Goal: Task Accomplishment & Management: Use online tool/utility

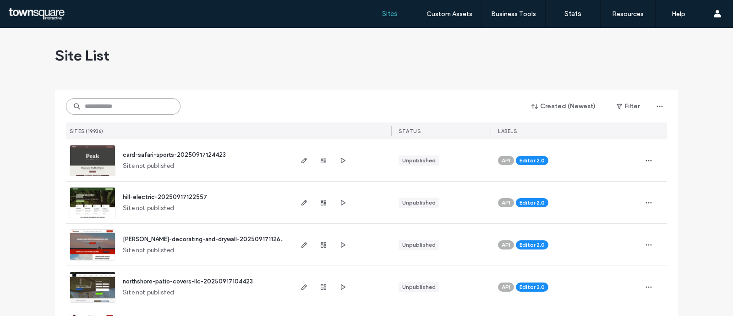
click at [136, 105] on input at bounding box center [123, 106] width 115 height 16
paste input "**********"
type input "**********"
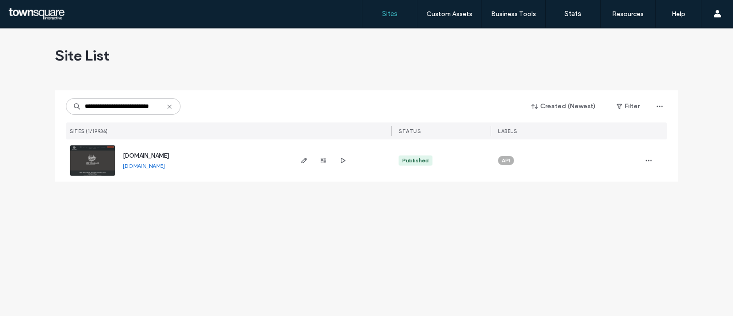
click at [310, 159] on div at bounding box center [323, 160] width 49 height 42
click at [304, 158] on icon "button" at bounding box center [304, 160] width 7 height 7
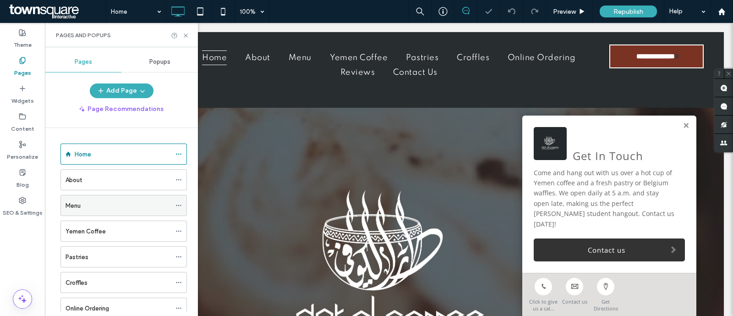
click at [98, 203] on div "Menu" at bounding box center [118, 206] width 105 height 10
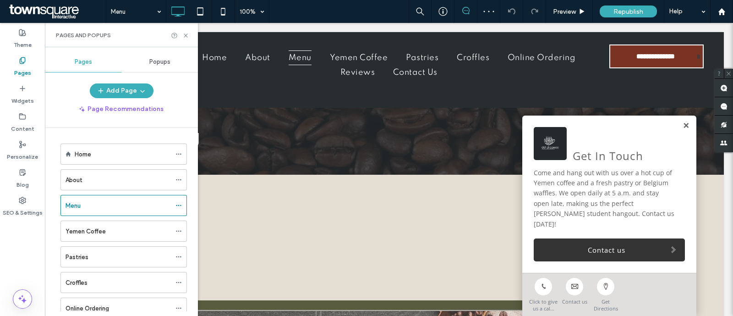
click at [683, 130] on link at bounding box center [686, 126] width 7 height 8
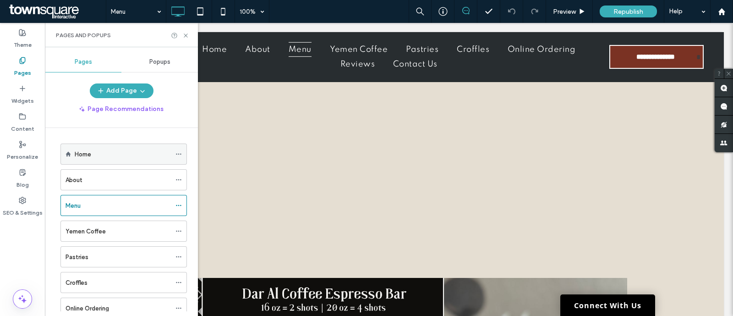
click at [117, 150] on div "Home" at bounding box center [123, 154] width 96 height 10
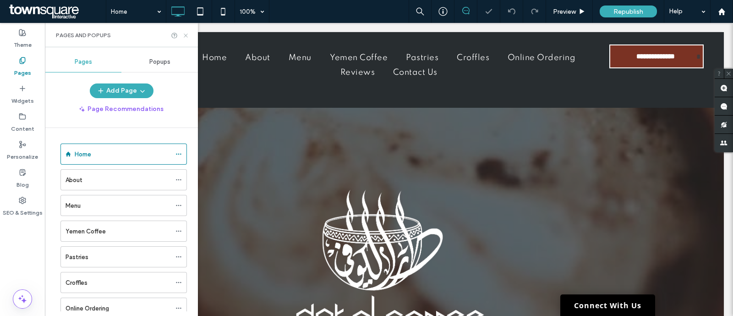
click at [187, 34] on use at bounding box center [186, 35] width 4 height 4
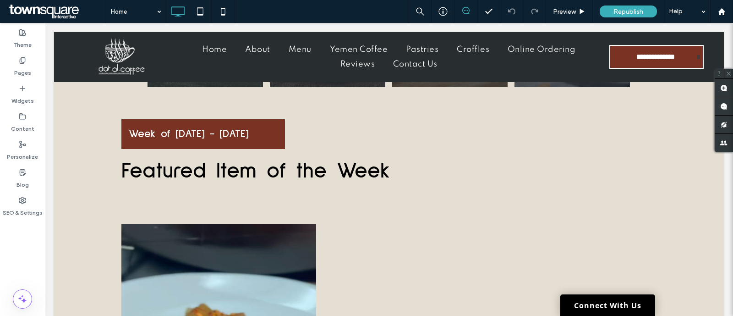
scroll to position [676, 0]
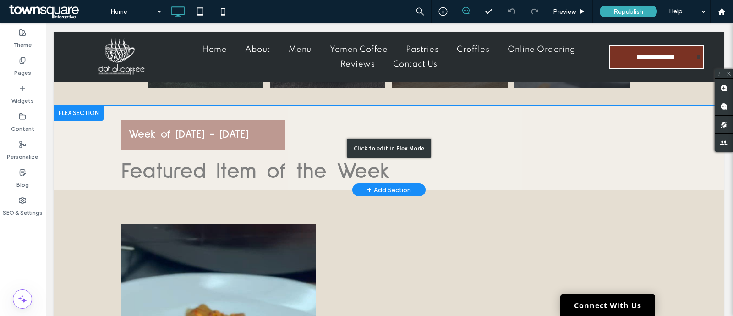
click at [437, 166] on div "Click to edit in Flex Mode" at bounding box center [389, 148] width 670 height 84
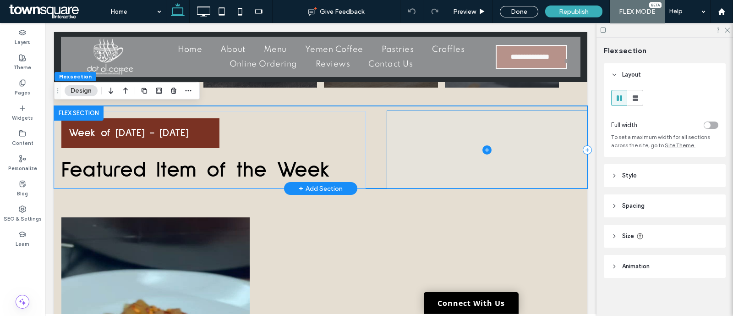
click at [475, 147] on span at bounding box center [487, 149] width 200 height 77
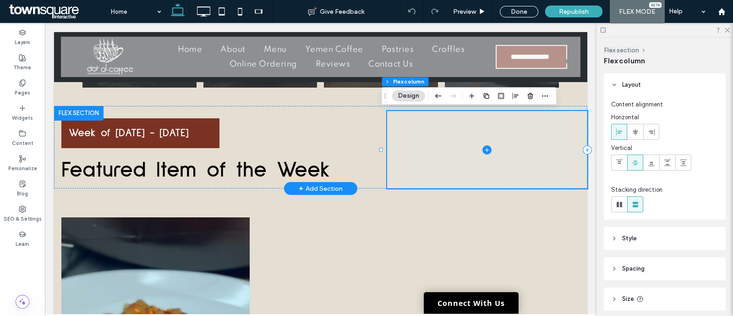
click at [483, 146] on icon at bounding box center [487, 149] width 9 height 9
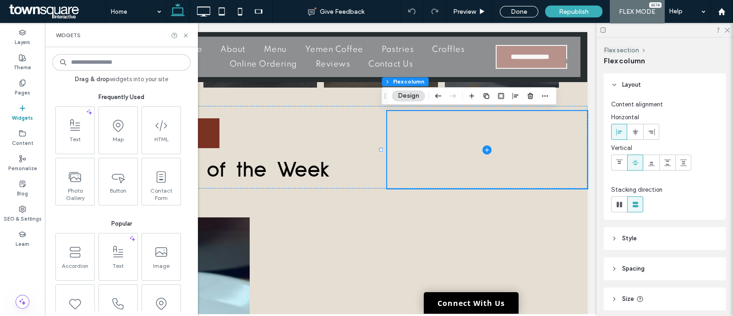
click at [107, 67] on input at bounding box center [121, 62] width 138 height 16
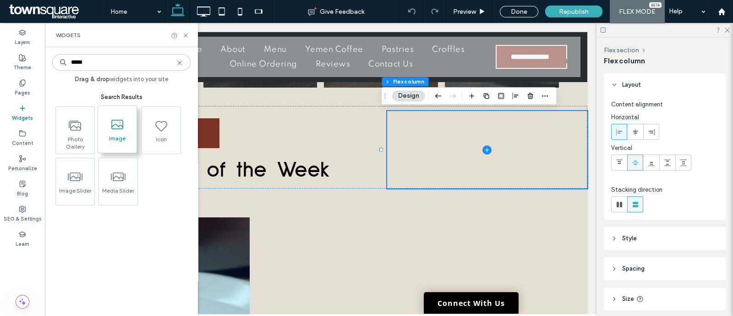
type input "*****"
click at [116, 128] on use at bounding box center [117, 125] width 12 height 10
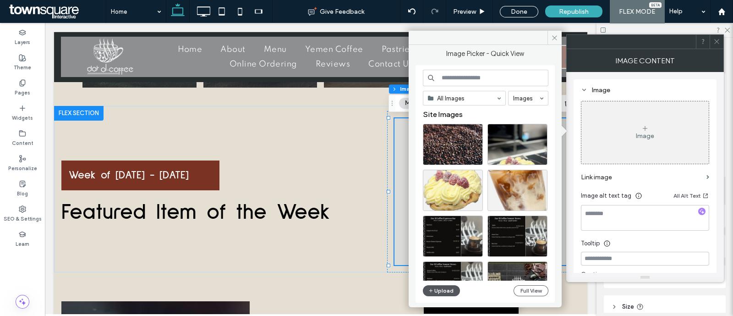
click at [442, 289] on button "Upload" at bounding box center [442, 290] width 38 height 11
click at [438, 286] on button "Upload" at bounding box center [442, 290] width 38 height 11
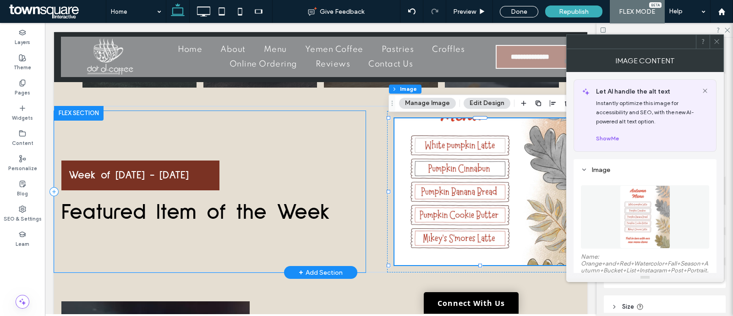
click at [347, 181] on div "Week of [DATE] - [DATE] Featured Item of the Week" at bounding box center [210, 191] width 312 height 161
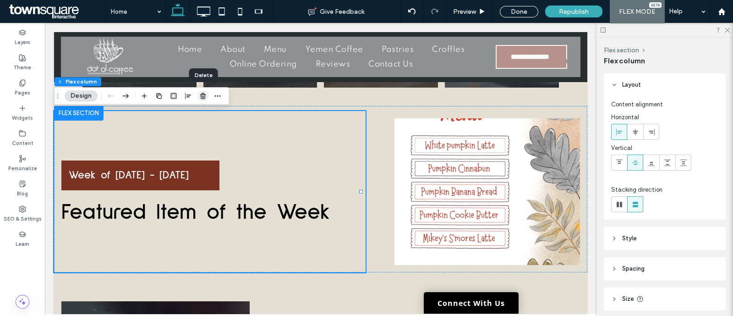
click at [203, 95] on icon "button" at bounding box center [202, 95] width 7 height 7
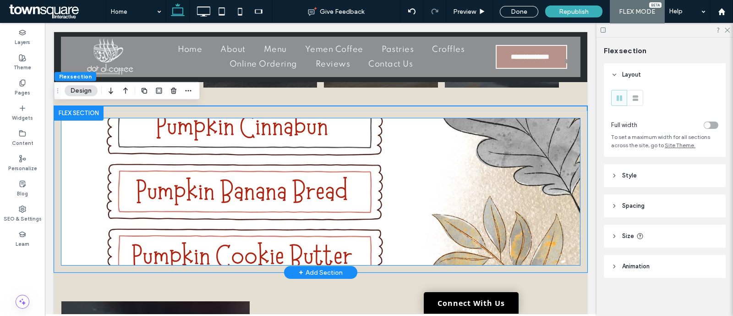
click at [322, 162] on img at bounding box center [320, 191] width 519 height 147
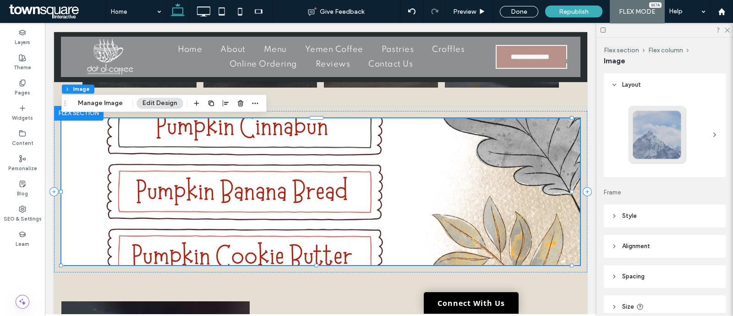
scroll to position [45, 0]
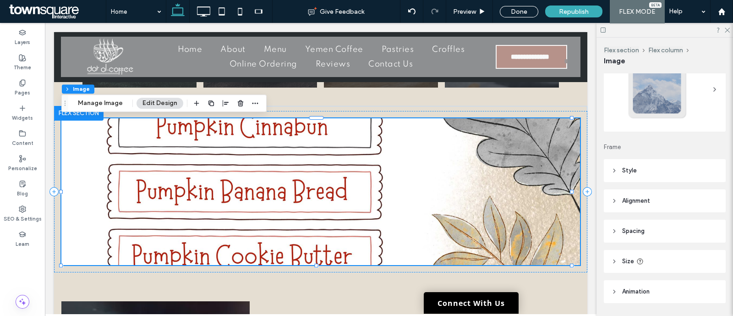
click at [617, 170] on icon at bounding box center [614, 170] width 6 height 6
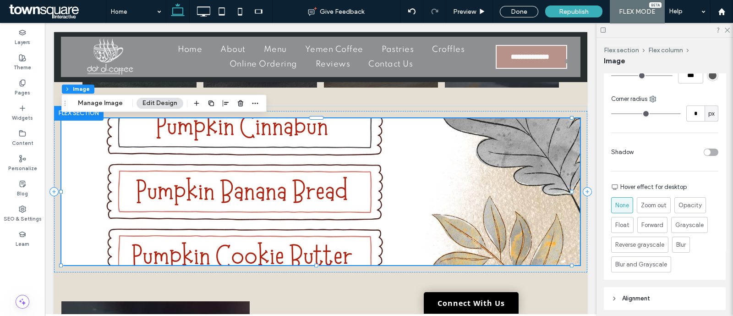
scroll to position [371, 0]
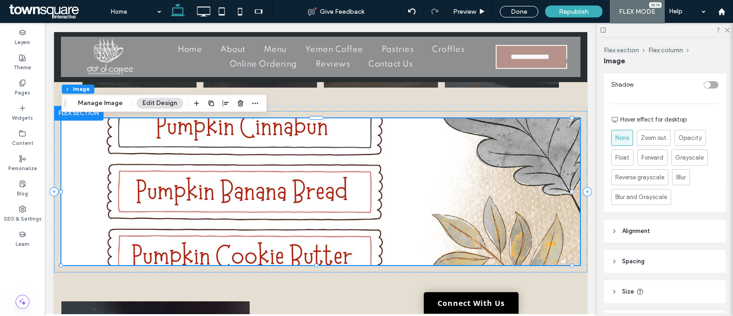
click at [652, 231] on header "Alignment" at bounding box center [665, 231] width 122 height 23
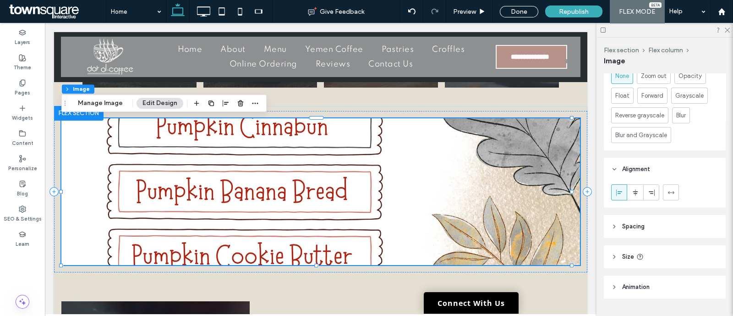
click at [658, 231] on header "Spacing" at bounding box center [665, 226] width 122 height 23
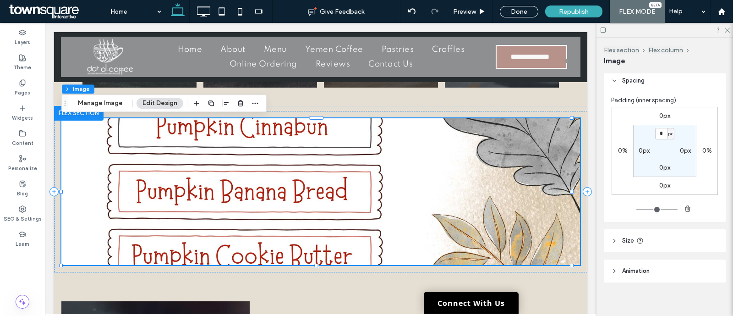
scroll to position [582, 0]
click at [623, 237] on span "Size" at bounding box center [628, 236] width 12 height 9
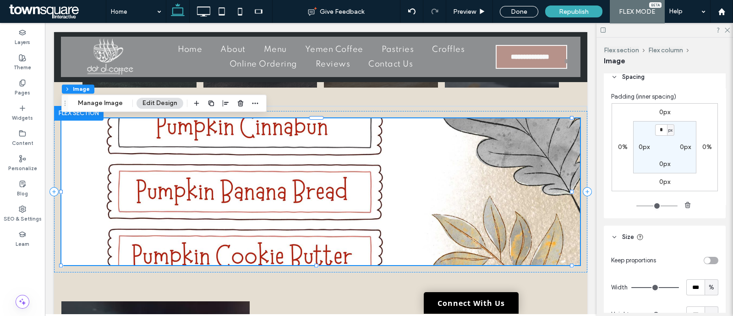
scroll to position [659, 0]
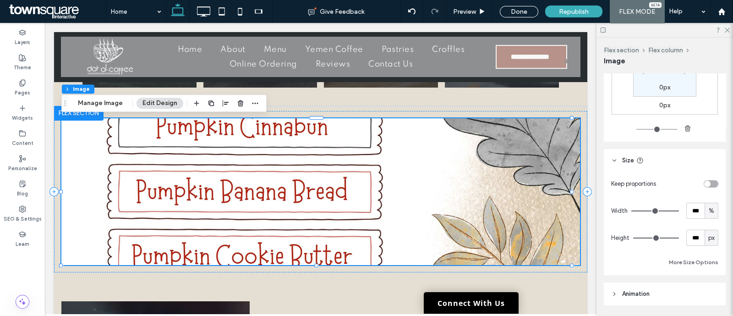
click at [628, 289] on span "Animation" at bounding box center [635, 293] width 27 height 9
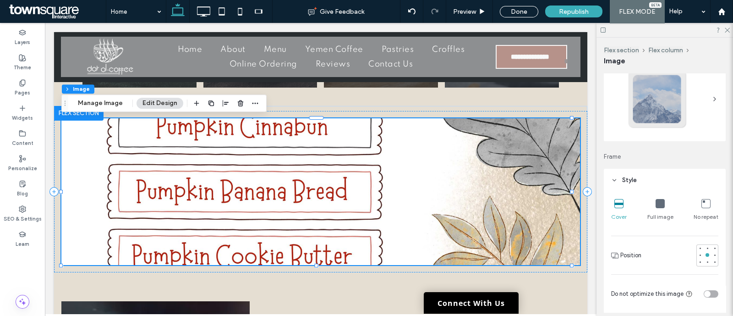
scroll to position [36, 0]
drag, startPoint x: 632, startPoint y: 249, endPoint x: 660, endPoint y: 203, distance: 54.0
click at [660, 203] on icon at bounding box center [660, 203] width 9 height 9
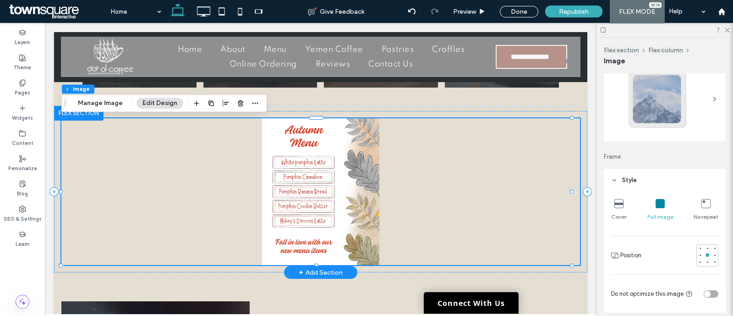
click at [356, 201] on img at bounding box center [320, 191] width 519 height 147
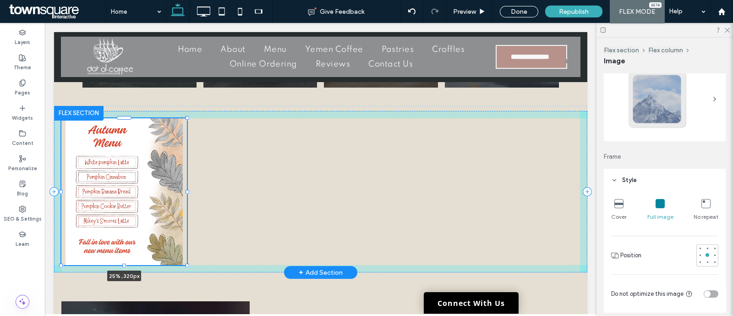
drag, startPoint x: 570, startPoint y: 191, endPoint x: 185, endPoint y: 209, distance: 385.0
click at [185, 209] on div "25% , 320px" at bounding box center [320, 189] width 533 height 167
type input "**"
type input "****"
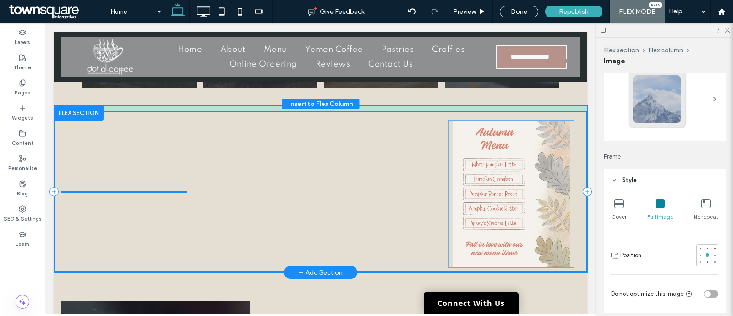
drag, startPoint x: 163, startPoint y: 203, endPoint x: 549, endPoint y: 205, distance: 385.9
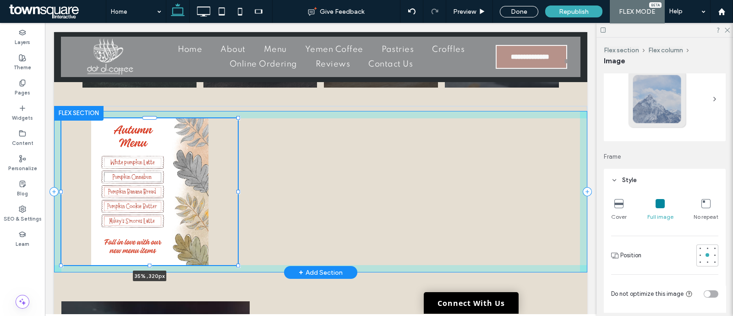
drag, startPoint x: 186, startPoint y: 192, endPoint x: 245, endPoint y: 187, distance: 58.9
click at [245, 187] on div "35% , 320px" at bounding box center [320, 189] width 533 height 167
type input "**"
type input "****"
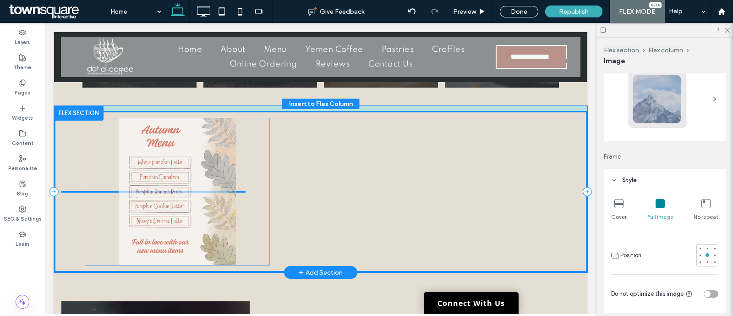
drag, startPoint x: 243, startPoint y: 189, endPoint x: 268, endPoint y: 189, distance: 24.3
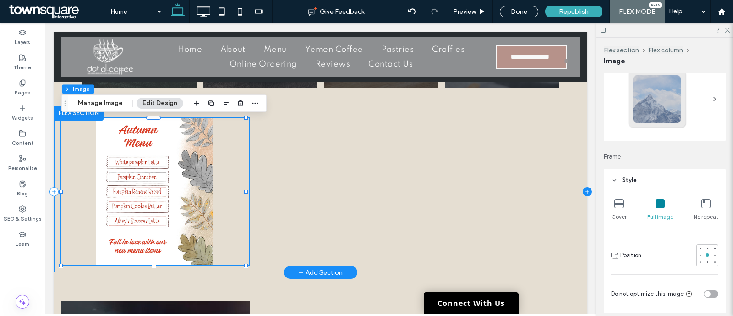
click at [583, 188] on icon at bounding box center [587, 191] width 9 height 9
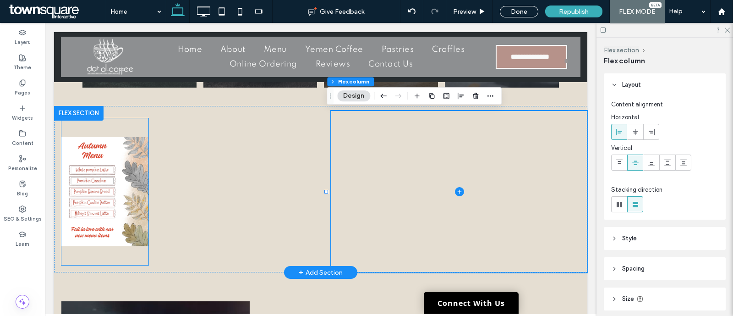
click at [117, 214] on img at bounding box center [104, 191] width 87 height 147
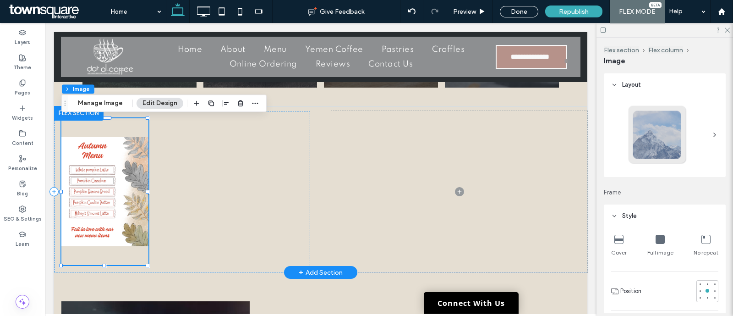
click at [117, 214] on div at bounding box center [104, 191] width 87 height 147
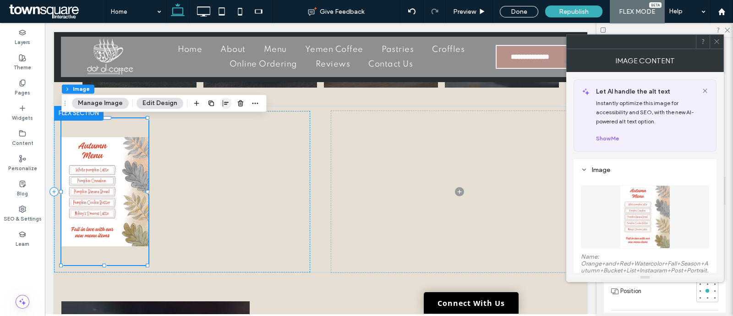
click at [225, 103] on icon "button" at bounding box center [225, 102] width 7 height 7
click at [217, 119] on icon "center" at bounding box center [216, 120] width 7 height 7
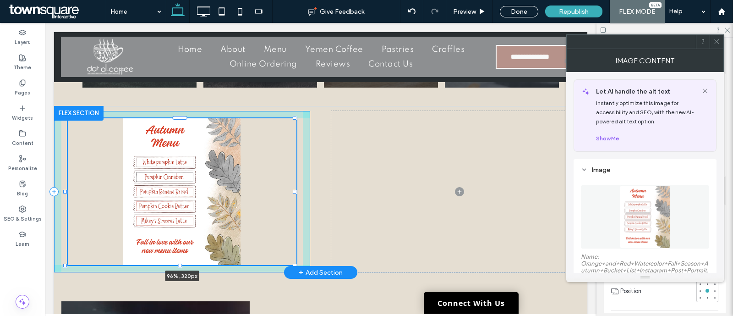
drag, startPoint x: 223, startPoint y: 190, endPoint x: 295, endPoint y: 184, distance: 72.2
click at [295, 184] on div "96% , 320px" at bounding box center [320, 189] width 533 height 167
type input "**"
type input "****"
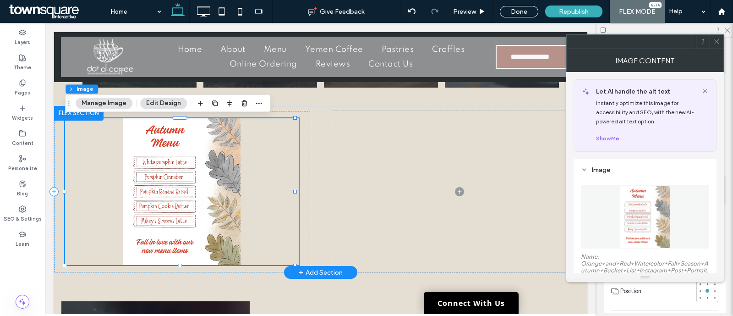
click at [225, 182] on img at bounding box center [182, 191] width 234 height 147
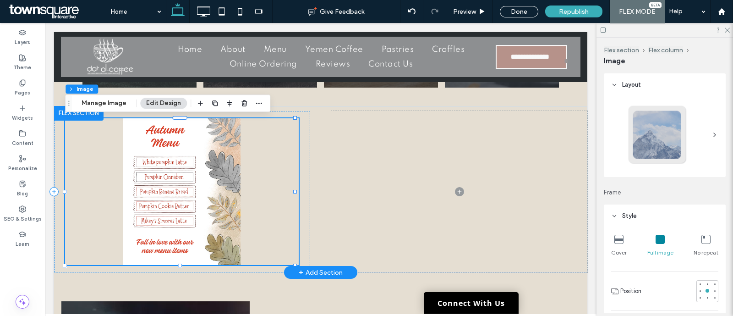
click at [217, 194] on img at bounding box center [182, 191] width 234 height 147
click at [120, 214] on img at bounding box center [182, 191] width 234 height 147
click at [132, 214] on img at bounding box center [182, 191] width 234 height 147
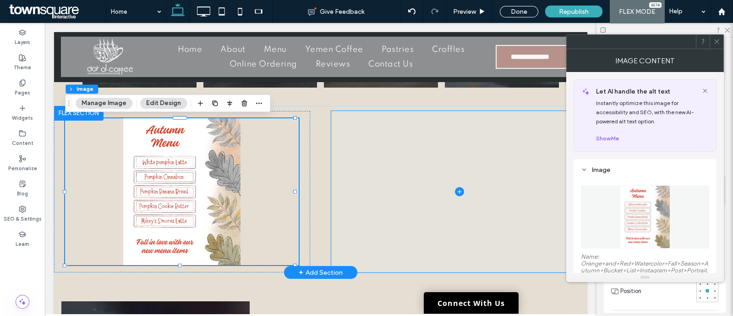
drag, startPoint x: 513, startPoint y: 138, endPoint x: 509, endPoint y: 143, distance: 6.5
click at [513, 138] on span at bounding box center [459, 191] width 256 height 161
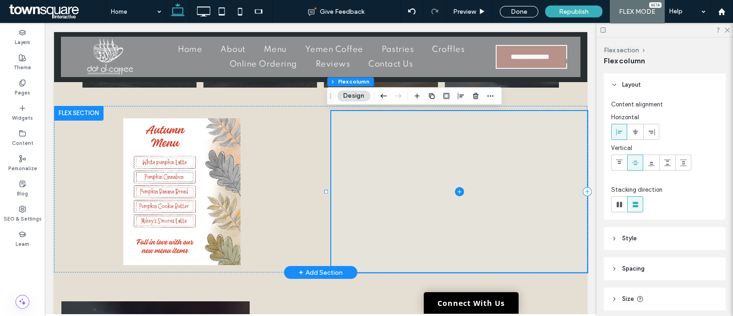
click at [452, 186] on span at bounding box center [459, 191] width 256 height 161
click at [459, 190] on icon at bounding box center [459, 192] width 0 height 4
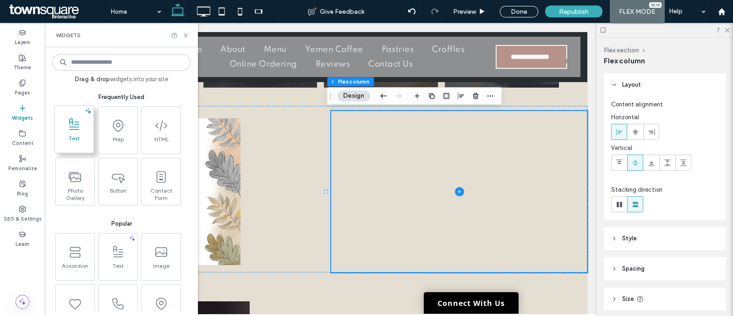
click at [78, 132] on icon at bounding box center [74, 124] width 15 height 15
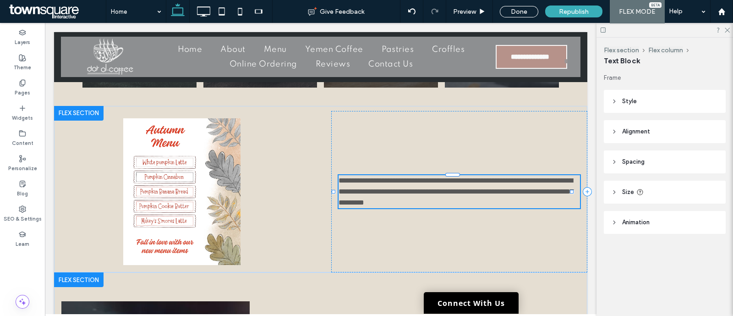
type input "*******"
type input "**"
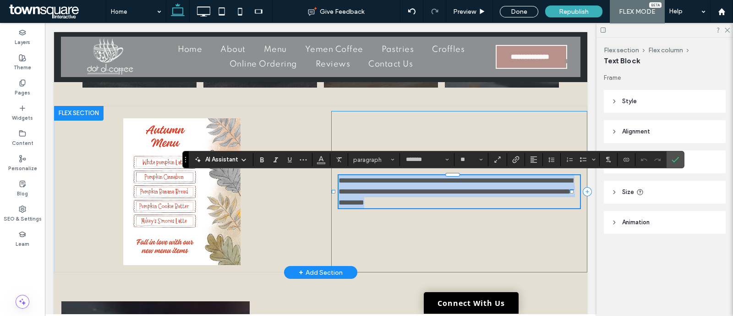
scroll to position [687, 0]
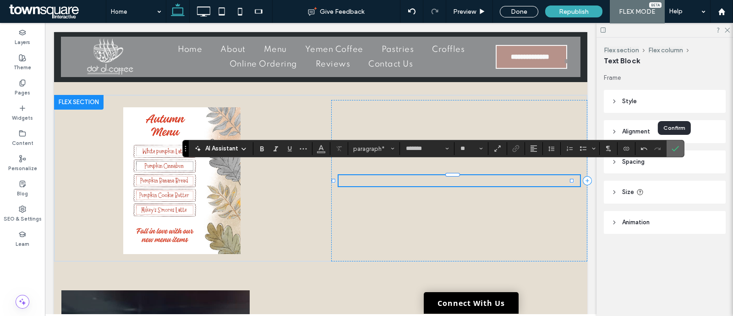
click at [673, 150] on use "Confirm" at bounding box center [675, 148] width 7 height 5
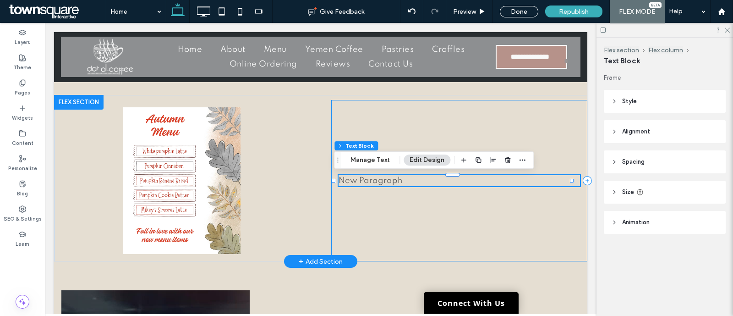
click at [500, 205] on div "New Paragraph" at bounding box center [459, 180] width 256 height 161
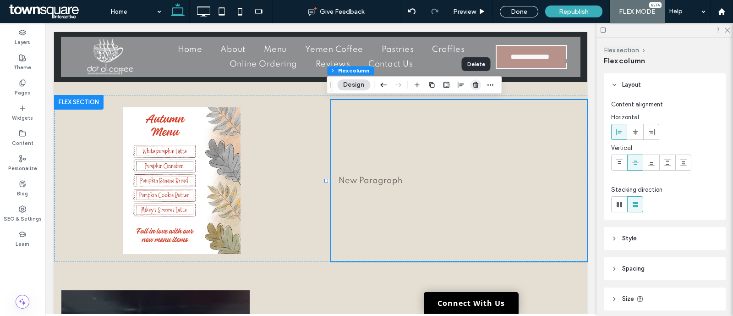
click at [474, 84] on use "button" at bounding box center [475, 85] width 5 height 6
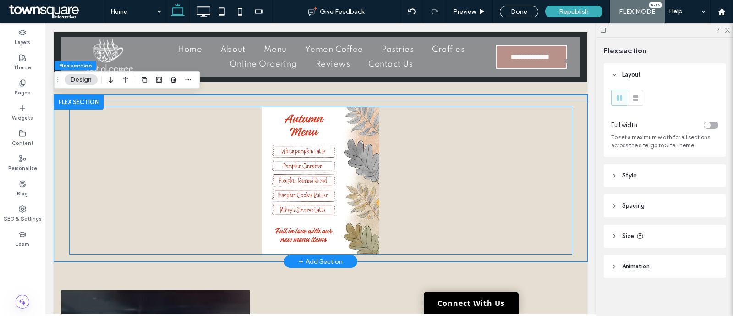
click at [341, 176] on img at bounding box center [321, 180] width 502 height 147
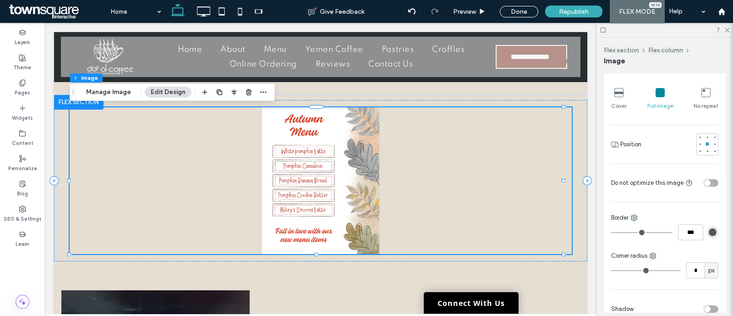
scroll to position [68, 0]
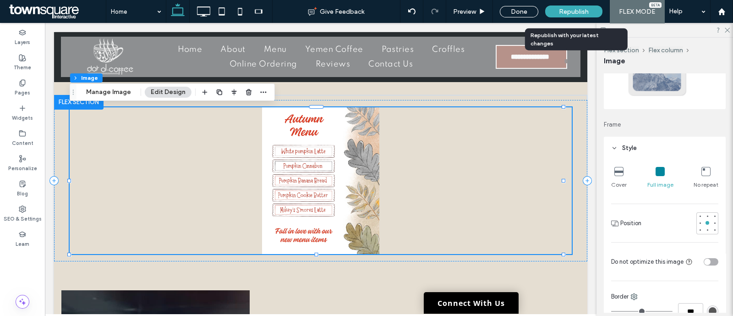
click at [564, 5] on div "Republish" at bounding box center [573, 11] width 57 height 12
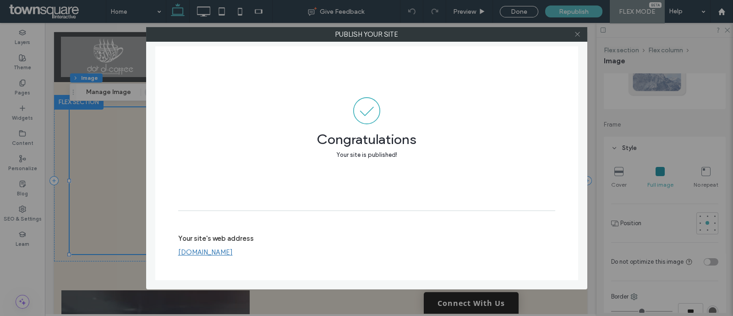
click at [576, 38] on span at bounding box center [577, 34] width 7 height 14
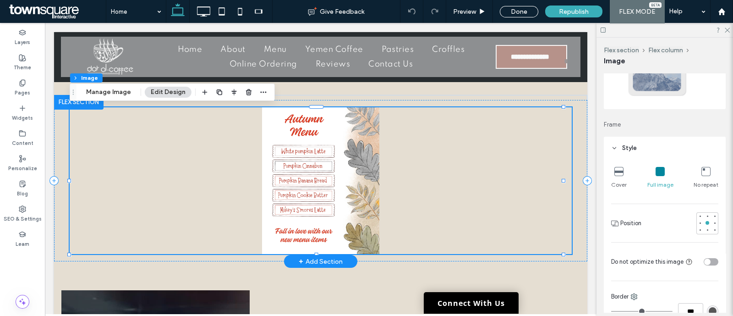
click at [517, 215] on img at bounding box center [321, 180] width 502 height 147
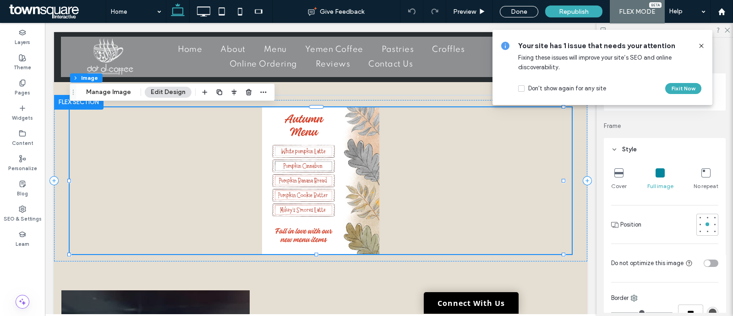
scroll to position [0, 0]
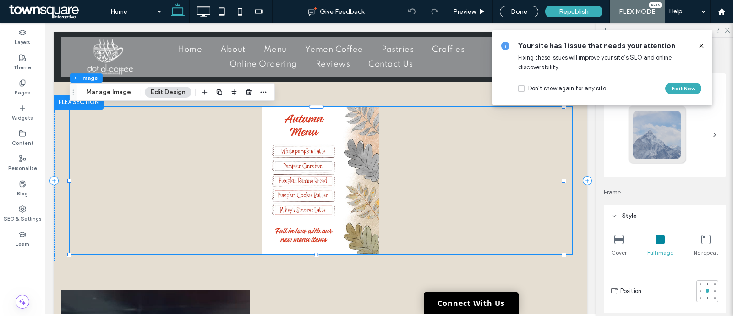
click at [701, 43] on icon at bounding box center [701, 45] width 7 height 7
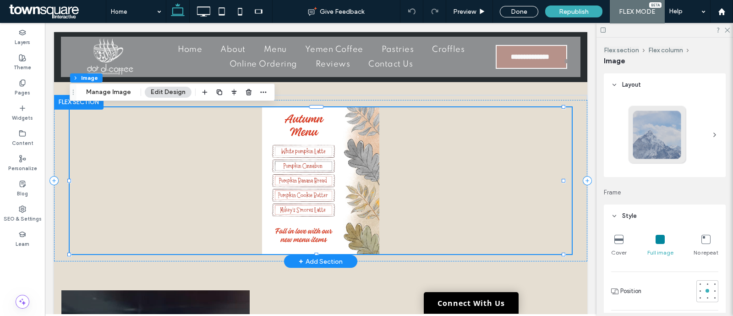
click at [468, 173] on img at bounding box center [321, 180] width 502 height 147
click at [471, 210] on img at bounding box center [321, 180] width 502 height 147
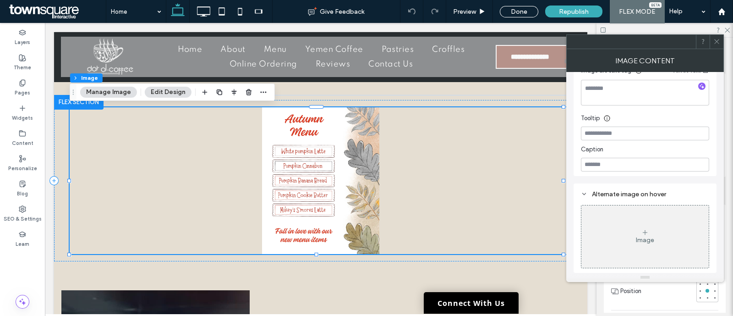
scroll to position [275, 0]
click at [713, 43] on div at bounding box center [717, 42] width 14 height 14
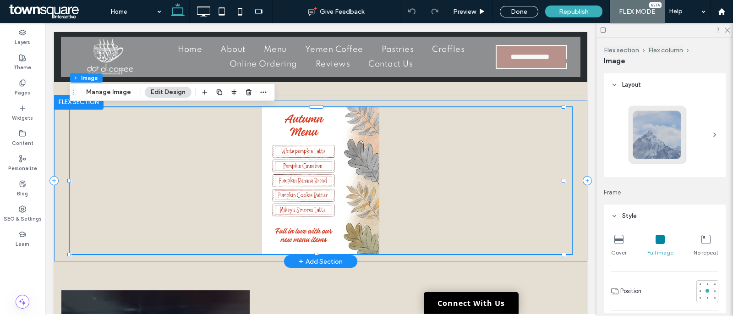
click at [60, 232] on div at bounding box center [320, 180] width 533 height 161
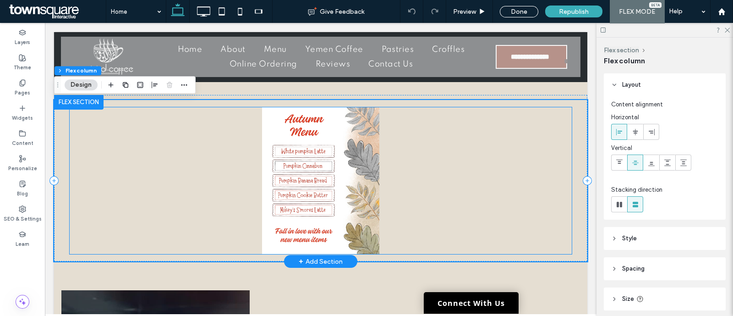
click at [130, 223] on img at bounding box center [321, 180] width 502 height 147
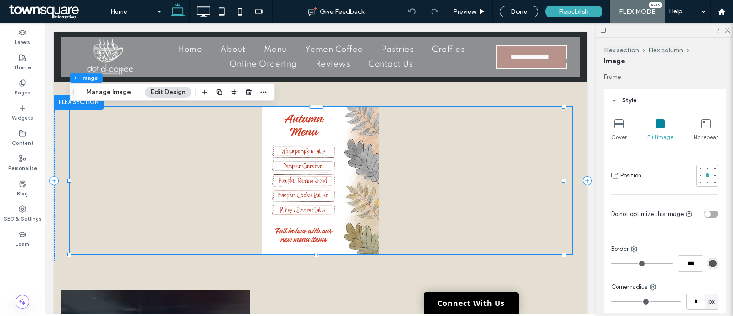
scroll to position [0, 0]
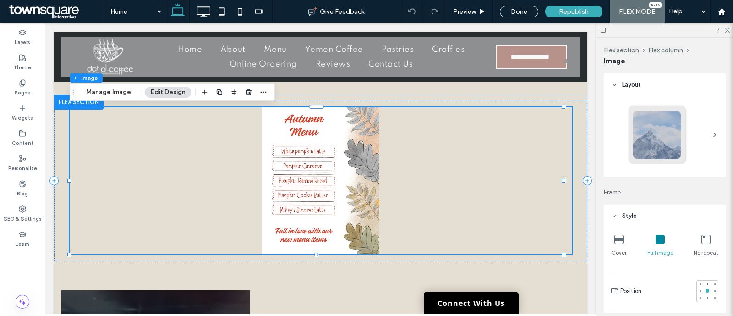
click at [616, 208] on header "Style" at bounding box center [665, 215] width 122 height 23
click at [610, 242] on header "Alignment" at bounding box center [665, 246] width 122 height 23
click at [619, 276] on header "Spacing" at bounding box center [665, 276] width 122 height 23
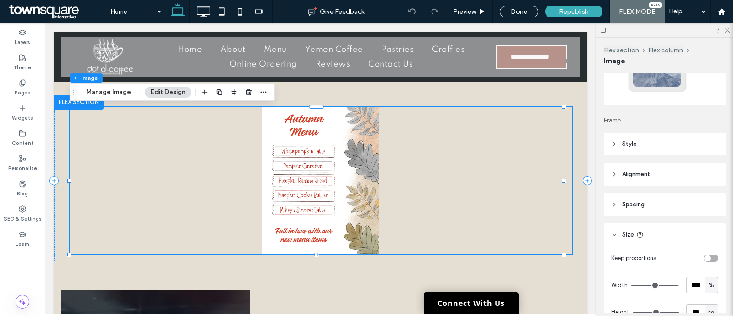
scroll to position [92, 0]
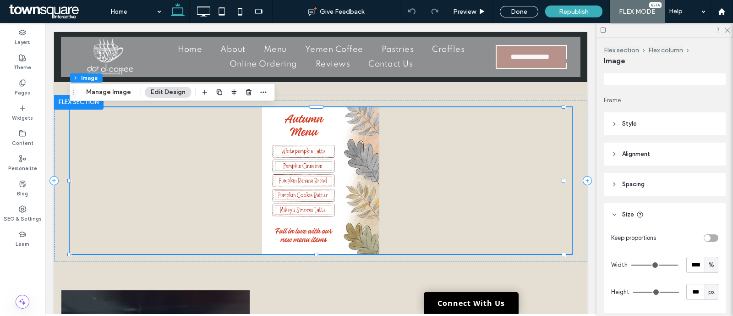
click at [614, 215] on icon at bounding box center [614, 214] width 6 height 6
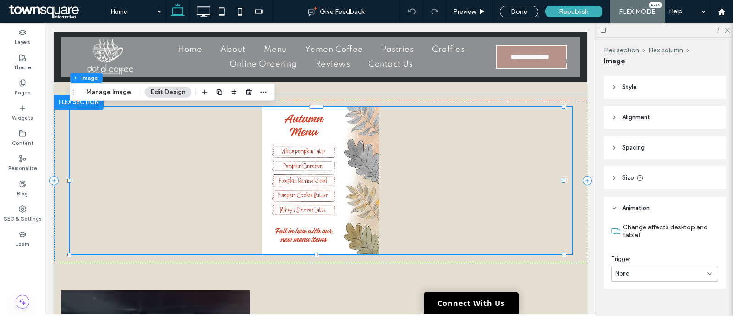
scroll to position [135, 0]
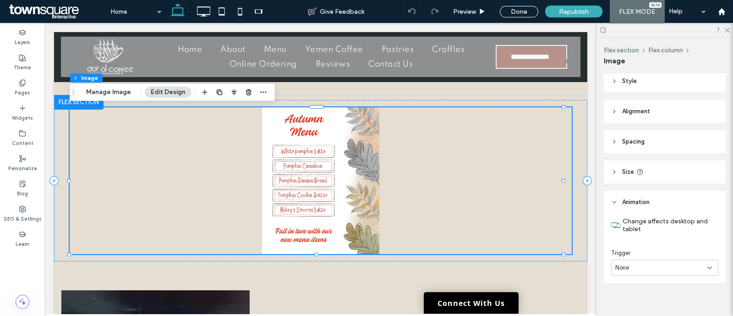
click at [615, 197] on header "Animation" at bounding box center [665, 202] width 122 height 23
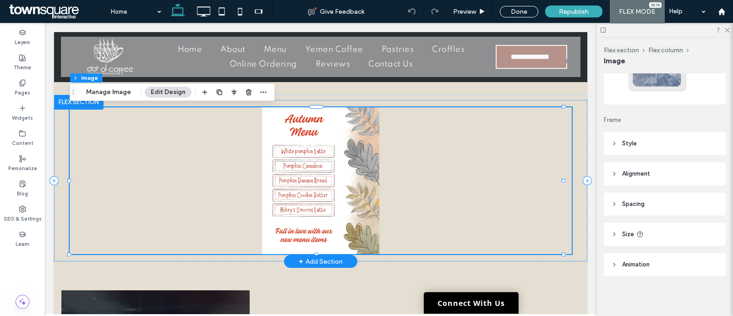
scroll to position [72, 0]
click at [574, 233] on div at bounding box center [320, 180] width 533 height 161
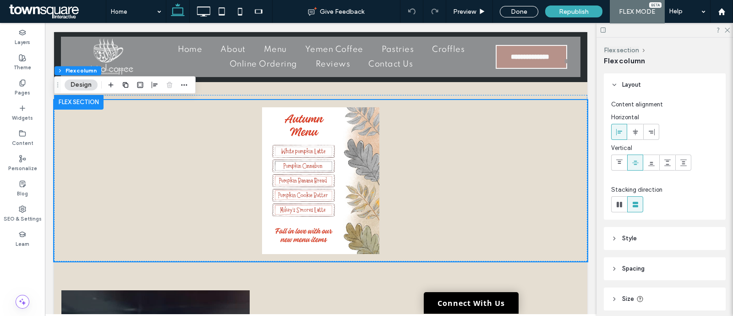
scroll to position [65, 0]
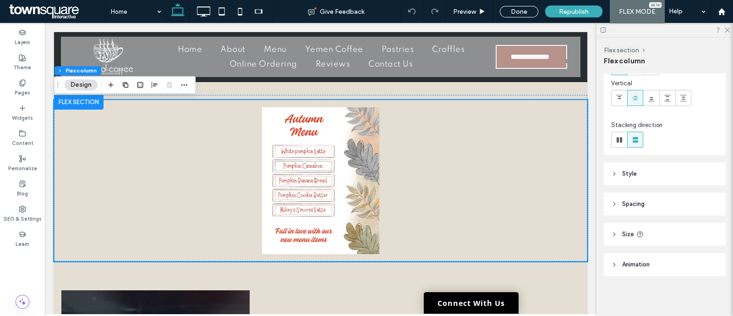
click at [653, 267] on header "Animation" at bounding box center [665, 264] width 122 height 23
click at [667, 200] on header "Spacing" at bounding box center [665, 203] width 122 height 23
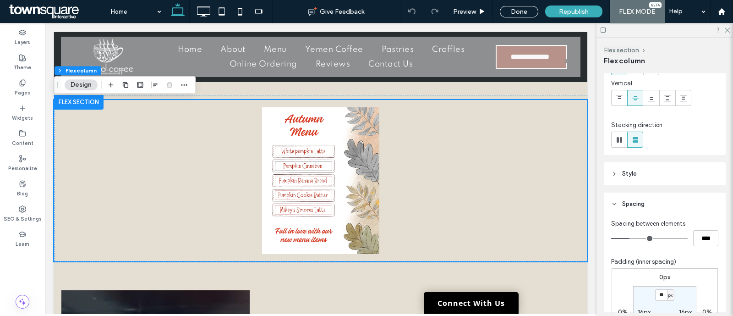
click at [667, 200] on header "Spacing" at bounding box center [665, 203] width 122 height 23
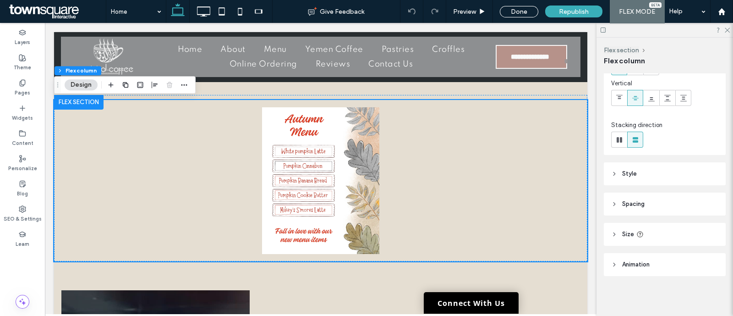
click at [671, 175] on header "Style" at bounding box center [665, 173] width 122 height 23
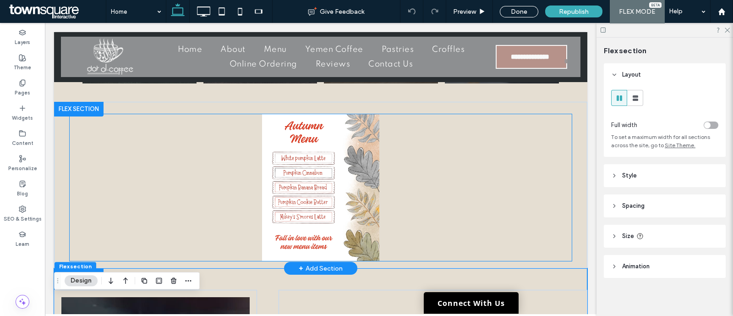
scroll to position [679, 0]
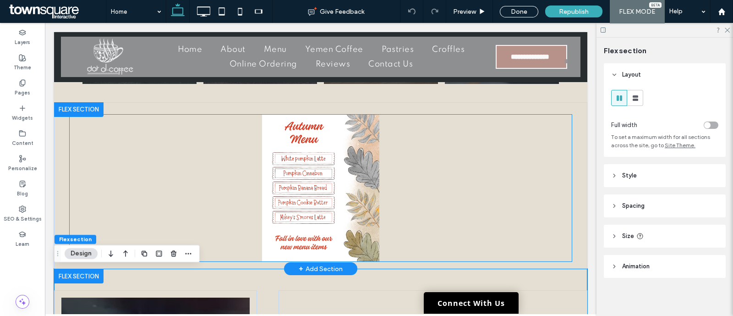
click at [528, 172] on img at bounding box center [321, 188] width 502 height 147
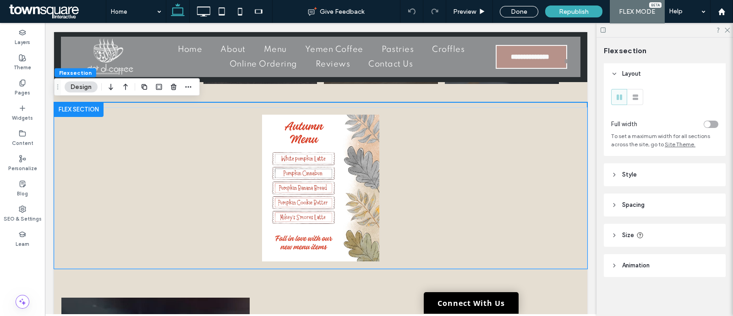
scroll to position [0, 0]
click at [617, 70] on header "Layout" at bounding box center [665, 74] width 122 height 23
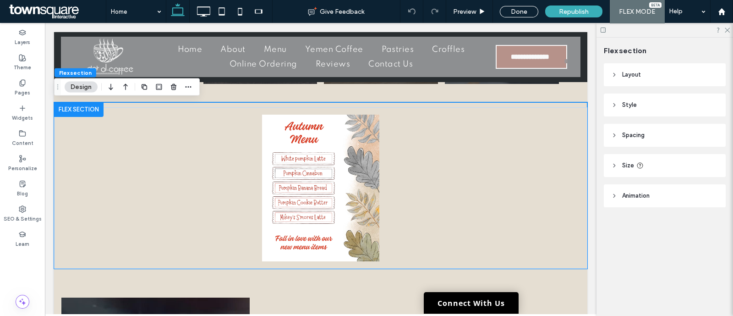
click at [640, 227] on div "Layout Full width To set a maximum width for all sections across the site, go t…" at bounding box center [668, 153] width 128 height 181
click at [612, 102] on icon at bounding box center [614, 105] width 6 height 6
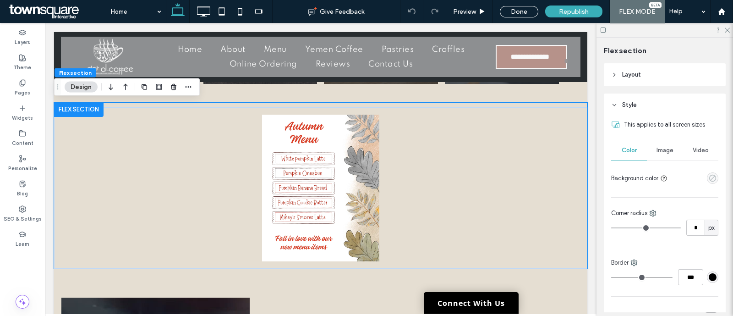
click at [709, 177] on icon "empty color" at bounding box center [713, 178] width 8 height 8
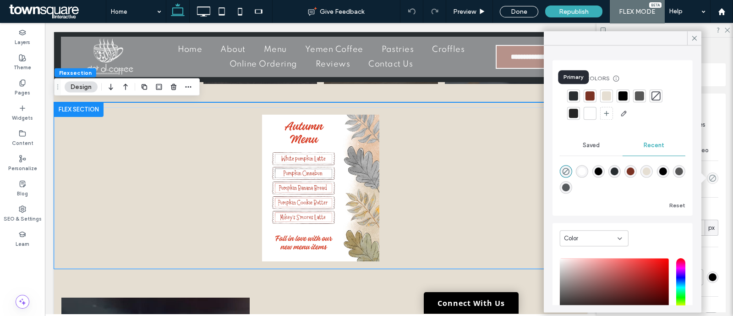
click at [573, 92] on div at bounding box center [573, 95] width 9 height 9
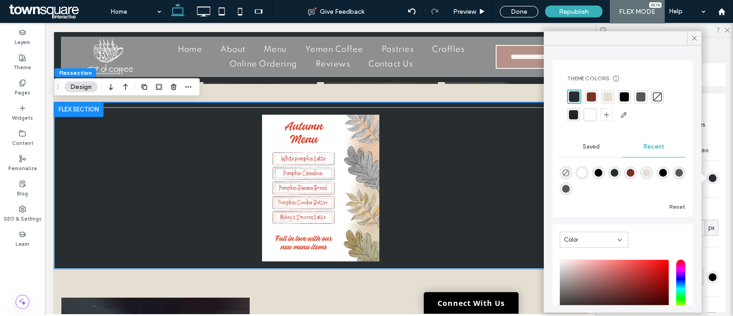
click at [587, 94] on div at bounding box center [591, 96] width 9 height 9
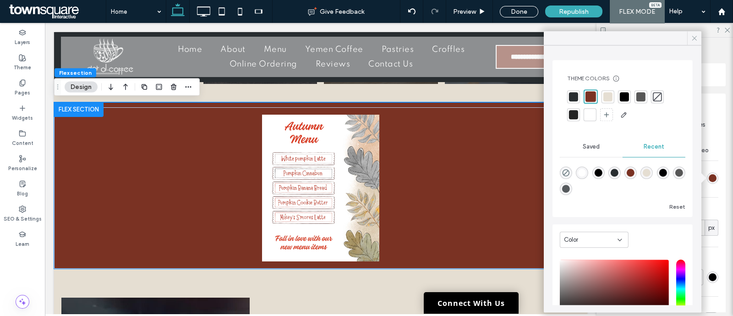
click at [696, 38] on icon at bounding box center [695, 38] width 8 height 8
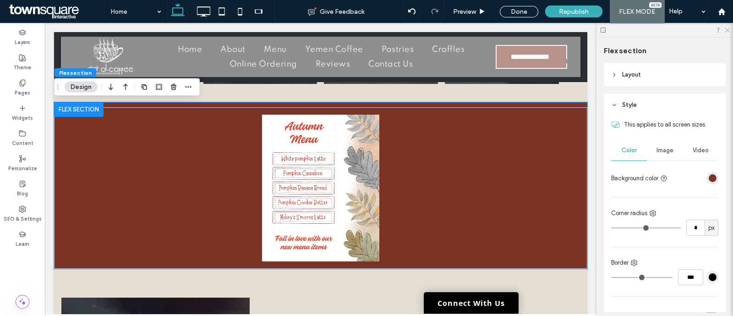
click at [726, 31] on icon at bounding box center [727, 30] width 6 height 6
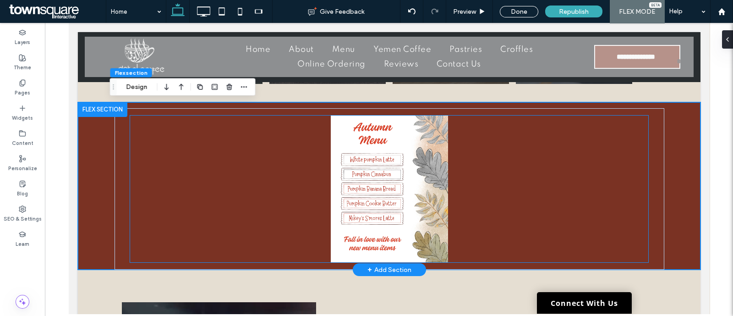
click at [523, 154] on img at bounding box center [389, 188] width 518 height 147
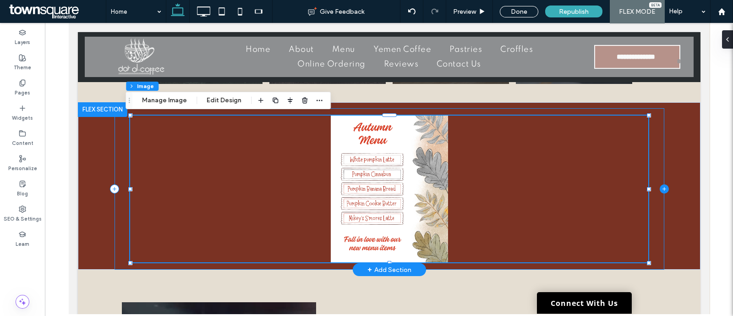
click at [660, 187] on icon at bounding box center [664, 188] width 9 height 9
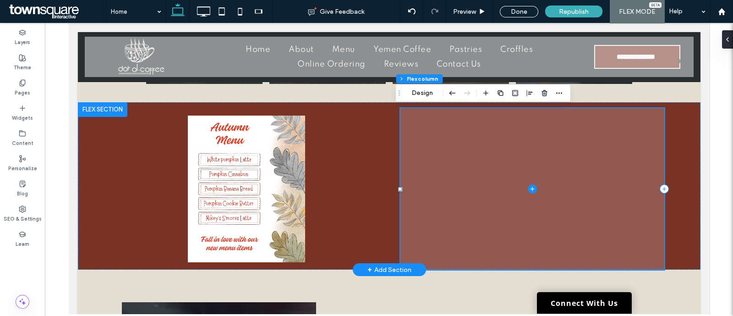
click at [528, 187] on icon at bounding box center [532, 188] width 9 height 9
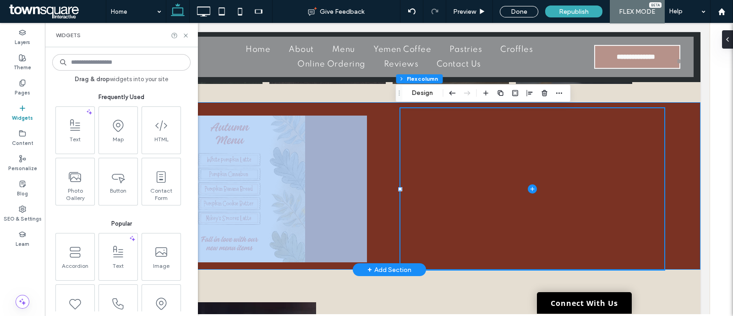
drag, startPoint x: 453, startPoint y: 179, endPoint x: 374, endPoint y: 179, distance: 78.8
click at [374, 179] on div at bounding box center [389, 186] width 550 height 168
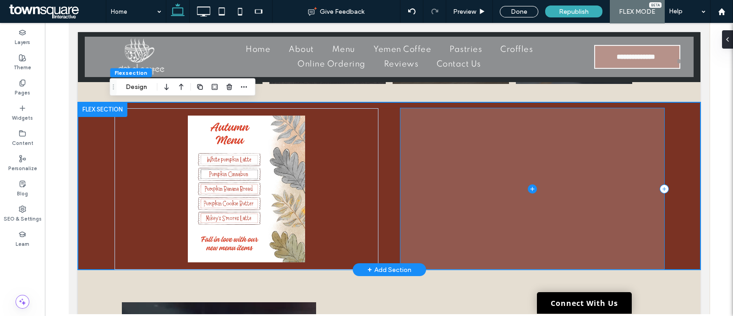
click at [473, 170] on span at bounding box center [532, 188] width 264 height 161
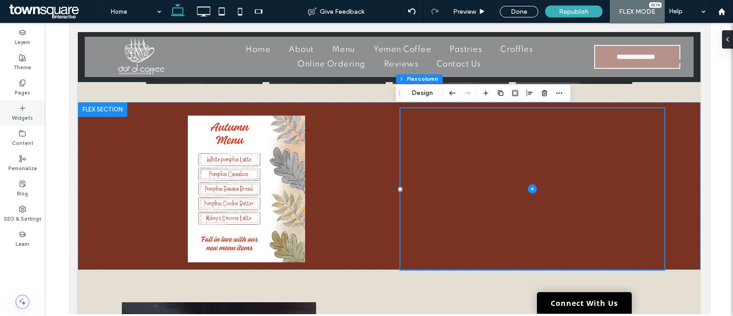
click at [24, 112] on label "Widgets" at bounding box center [22, 117] width 21 height 10
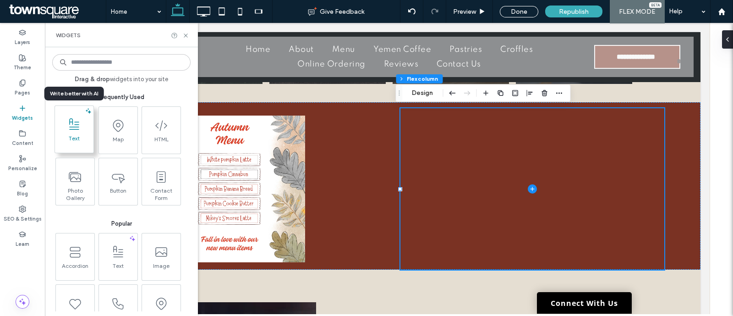
click at [82, 127] on span at bounding box center [74, 124] width 38 height 21
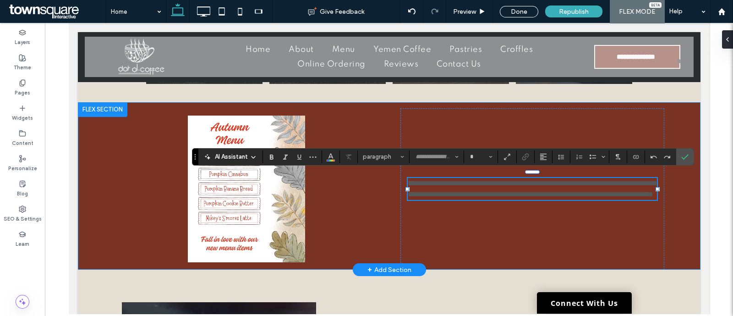
type input "*******"
type input "**"
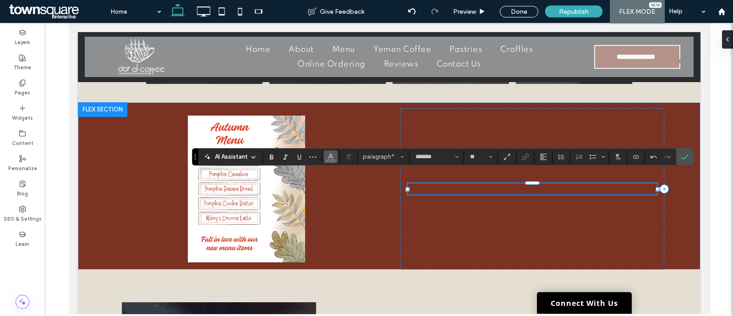
click at [328, 160] on span "Color" at bounding box center [330, 156] width 7 height 12
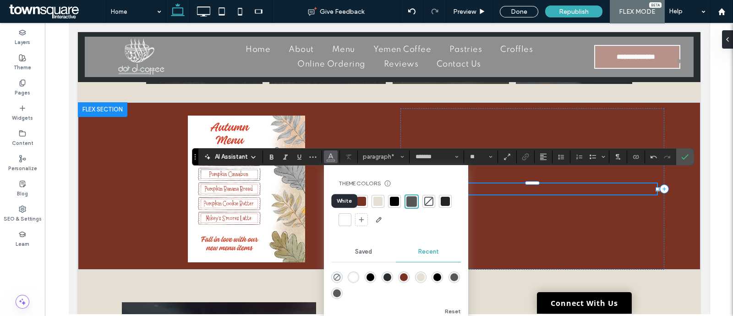
click at [343, 223] on div at bounding box center [345, 219] width 9 height 9
click at [541, 188] on p "﻿" at bounding box center [531, 188] width 249 height 11
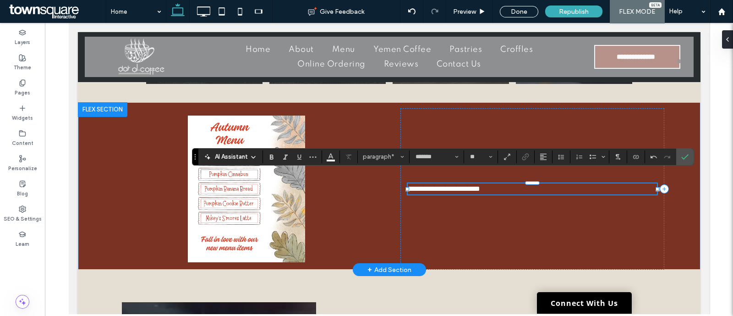
click at [541, 188] on p "**********" at bounding box center [531, 188] width 249 height 11
click at [441, 168] on div "**********" at bounding box center [532, 188] width 264 height 161
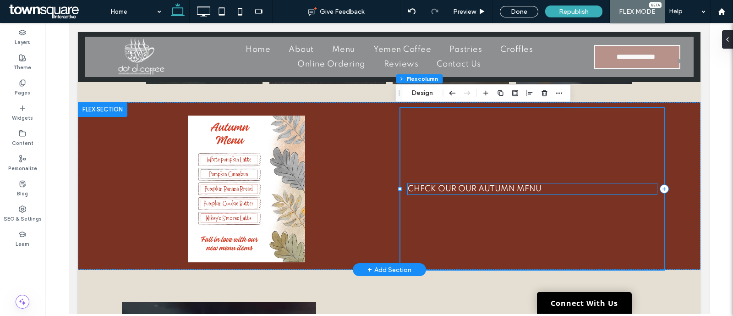
click at [436, 191] on span "CHECK OUR OUR AUTUMN MENU" at bounding box center [474, 189] width 134 height 8
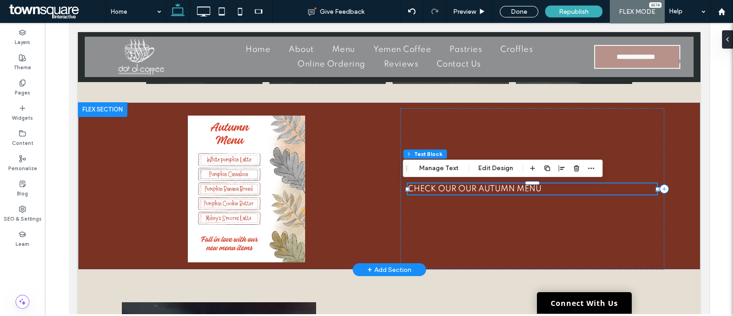
click at [436, 191] on span "CHECK OUR OUR AUTUMN MENU" at bounding box center [474, 189] width 134 height 8
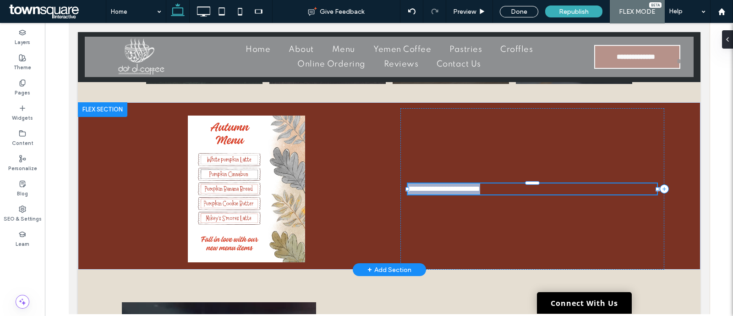
type input "*******"
type input "**"
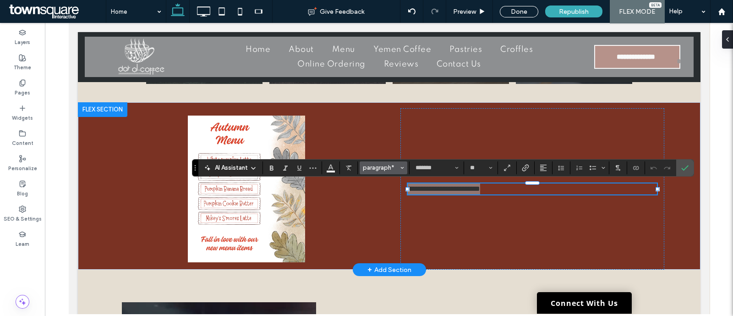
click at [382, 169] on span "paragraph*" at bounding box center [381, 167] width 36 height 7
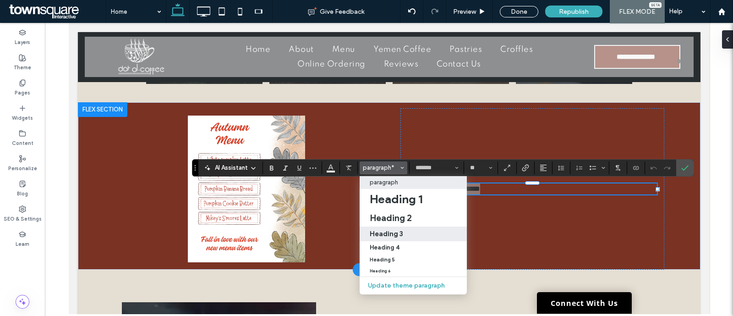
click at [390, 235] on h3 "Heading 3" at bounding box center [386, 233] width 33 height 9
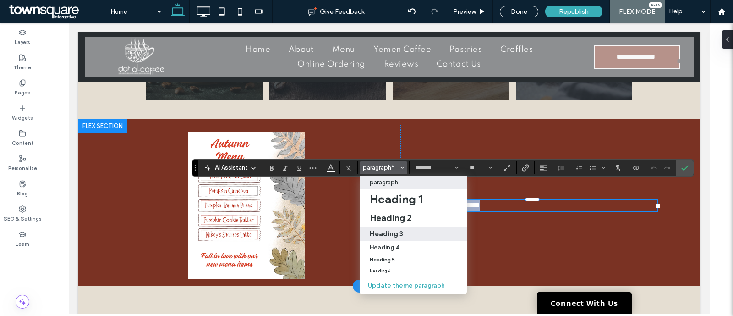
type input "**********"
type input "**"
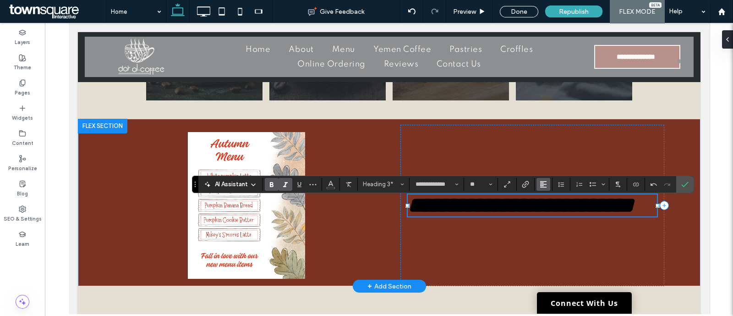
click at [544, 182] on icon "Alignment" at bounding box center [543, 184] width 7 height 7
click at [544, 211] on label "ui.textEditor.alignment.center" at bounding box center [553, 212] width 32 height 13
click at [495, 239] on div "**********" at bounding box center [532, 205] width 264 height 161
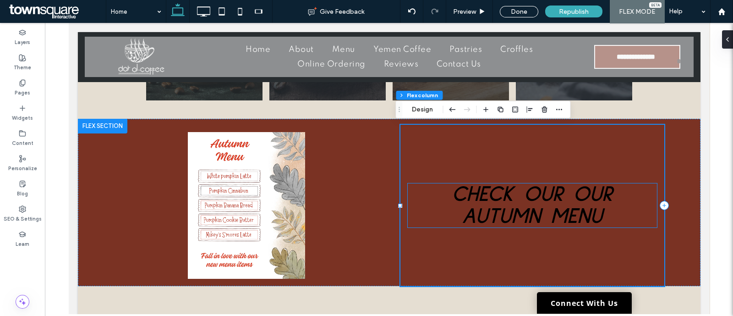
click at [529, 210] on span "CHECK OUR OUR AUTUMN MENU" at bounding box center [531, 205] width 161 height 44
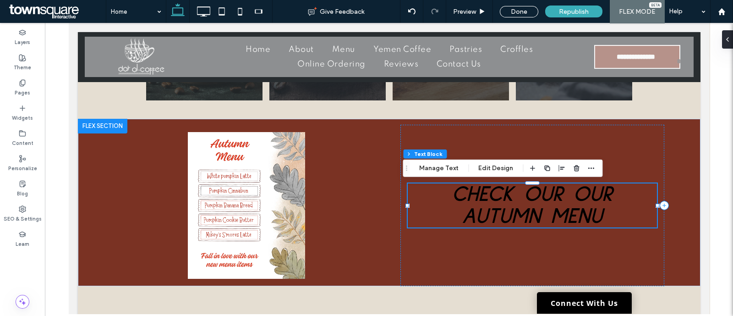
click at [529, 210] on div "CHECK OUR OUR AUTUMN MENU" at bounding box center [531, 205] width 249 height 44
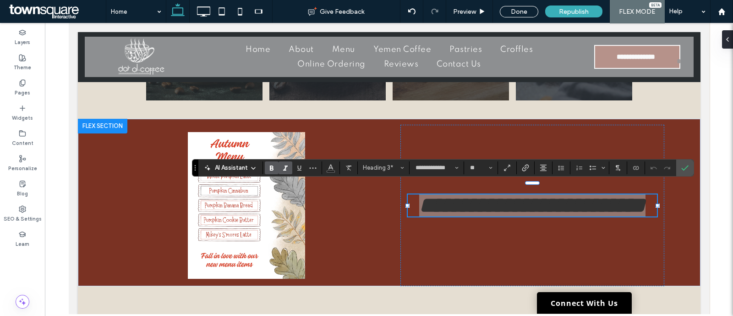
click at [331, 175] on div "**********" at bounding box center [443, 167] width 502 height 17
click at [331, 167] on use "Color" at bounding box center [330, 166] width 5 height 5
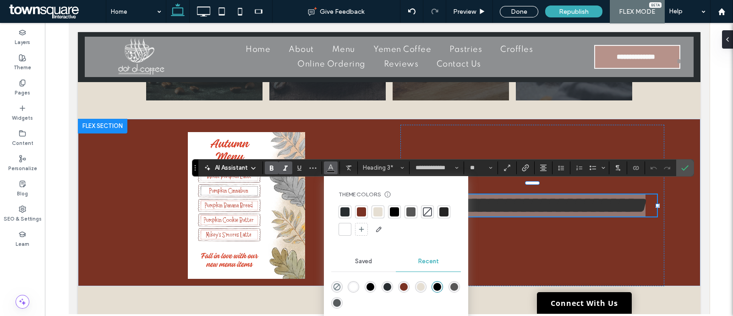
click at [375, 209] on div at bounding box center [378, 211] width 9 height 9
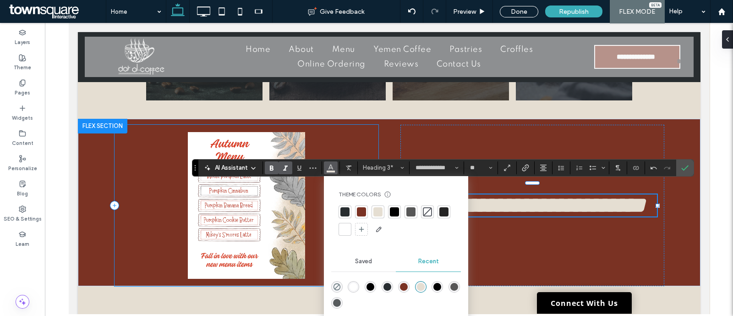
click at [363, 133] on div at bounding box center [246, 205] width 264 height 161
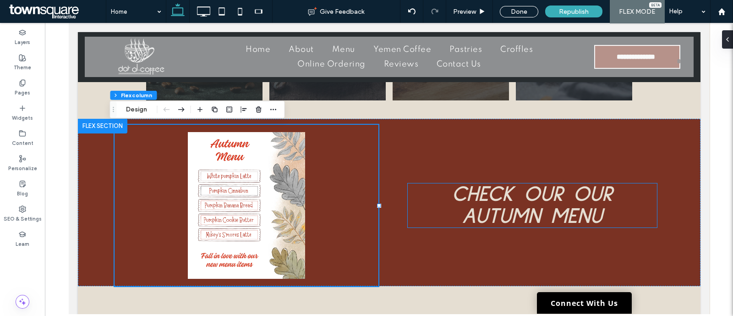
click at [513, 193] on span "CHECK OUR OUR AUTUMN MENU" at bounding box center [531, 205] width 161 height 44
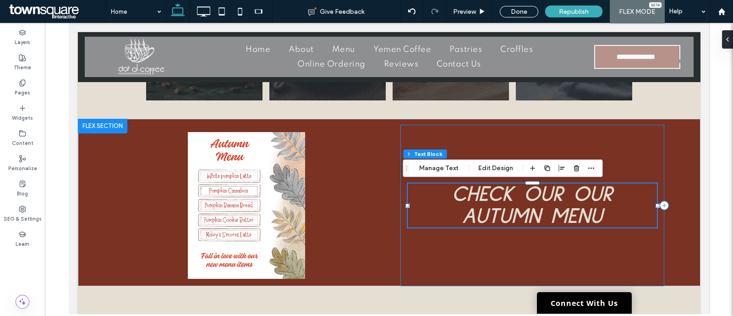
click at [407, 260] on div "CHECK OUR OUR AUTUMN MENU" at bounding box center [532, 205] width 264 height 161
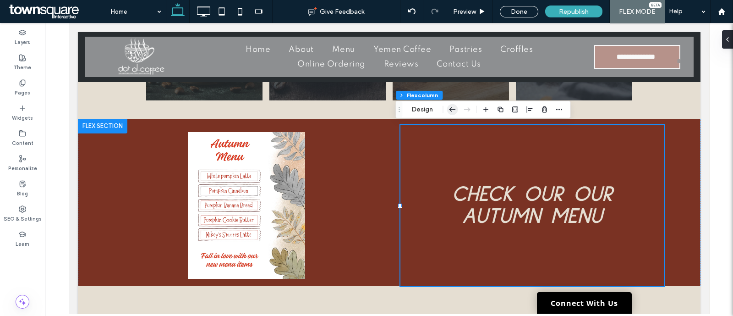
click at [449, 106] on icon "button" at bounding box center [452, 109] width 11 height 16
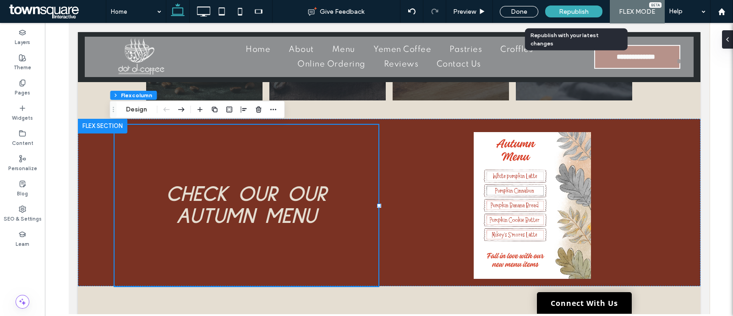
click at [569, 12] on span "Republish" at bounding box center [574, 12] width 30 height 8
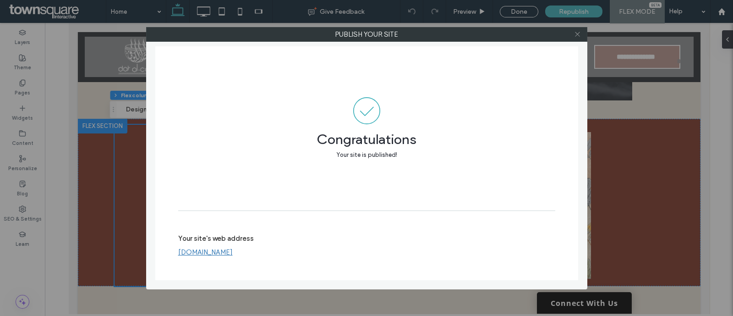
click at [577, 35] on icon at bounding box center [577, 34] width 7 height 7
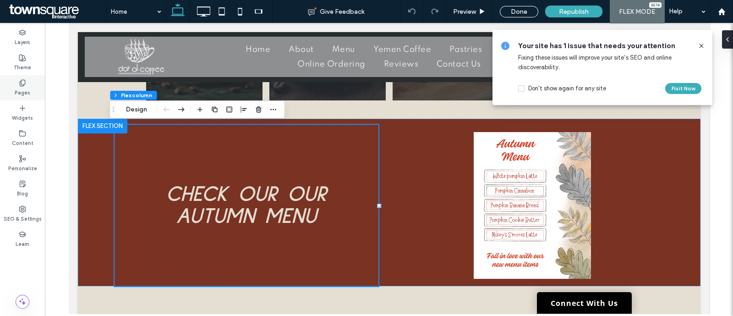
click at [22, 84] on use at bounding box center [22, 83] width 5 height 6
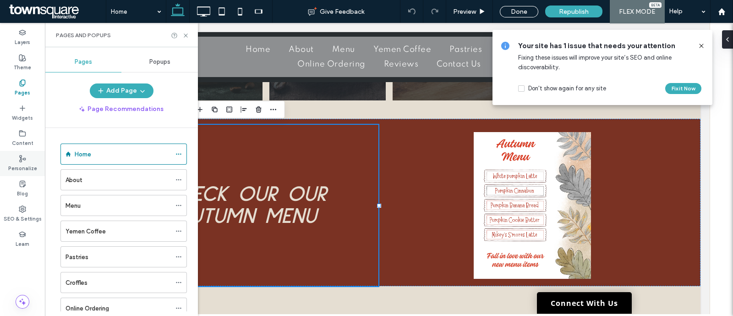
click at [30, 166] on label "Personalize" at bounding box center [22, 167] width 29 height 10
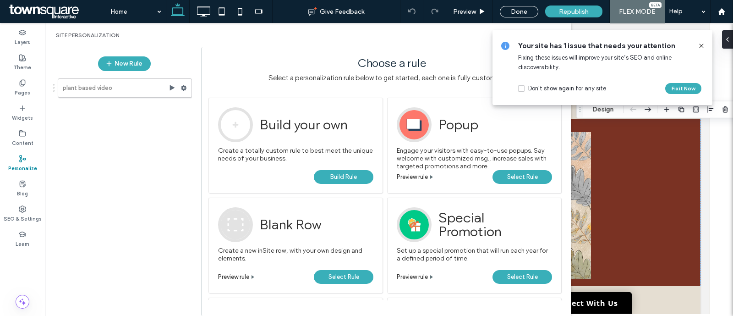
click at [533, 179] on span "Select Rule" at bounding box center [522, 177] width 31 height 14
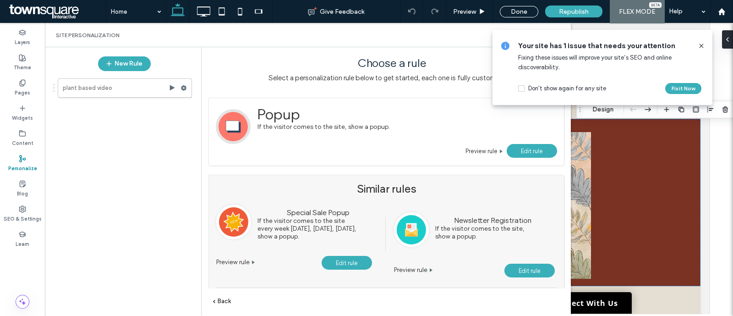
click at [525, 148] on span "Edit rule" at bounding box center [532, 151] width 22 height 7
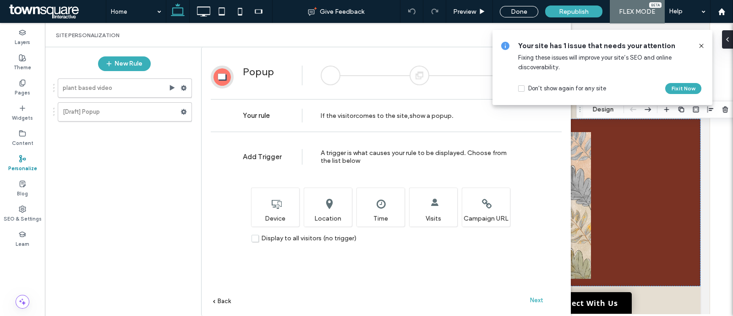
click at [701, 43] on icon at bounding box center [701, 45] width 7 height 7
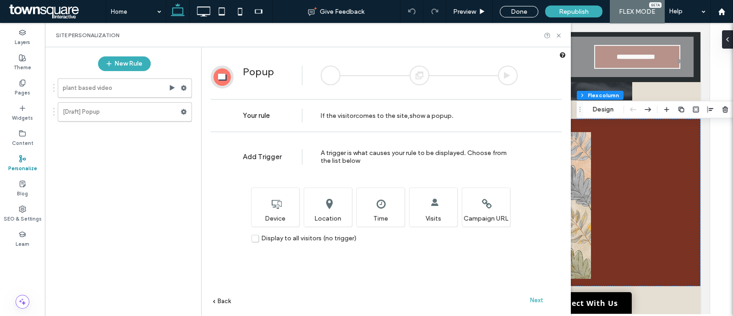
click at [536, 302] on span "Next" at bounding box center [536, 300] width 13 height 7
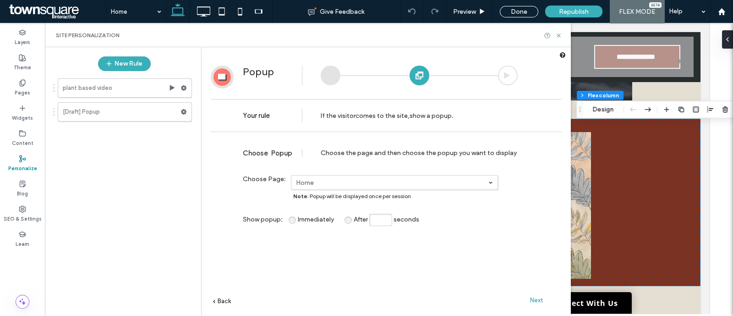
click at [534, 299] on span "Next" at bounding box center [536, 300] width 13 height 7
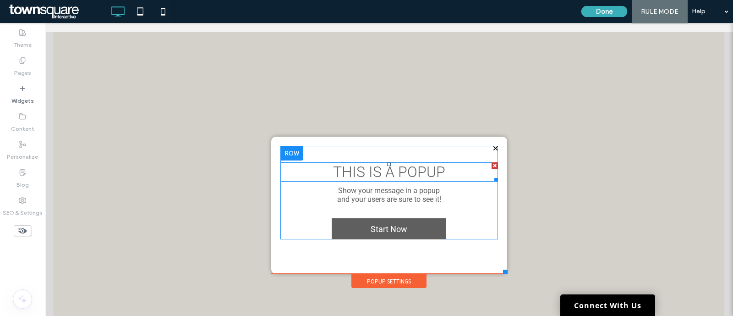
click at [492, 162] on div at bounding box center [495, 165] width 6 height 6
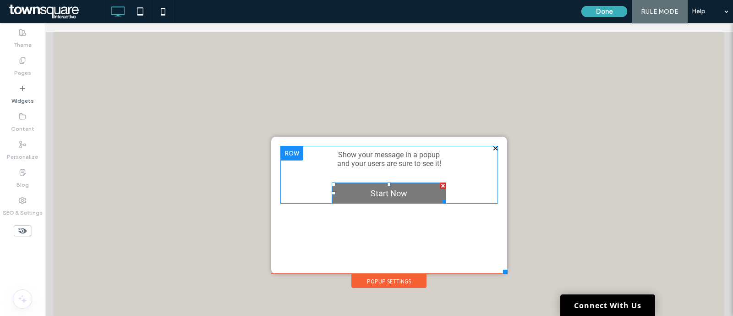
click at [440, 184] on div at bounding box center [443, 185] width 6 height 6
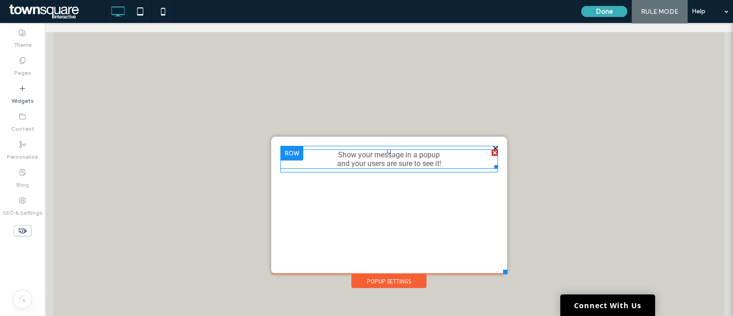
click at [429, 163] on span "and your users are sure to see it!" at bounding box center [389, 163] width 104 height 9
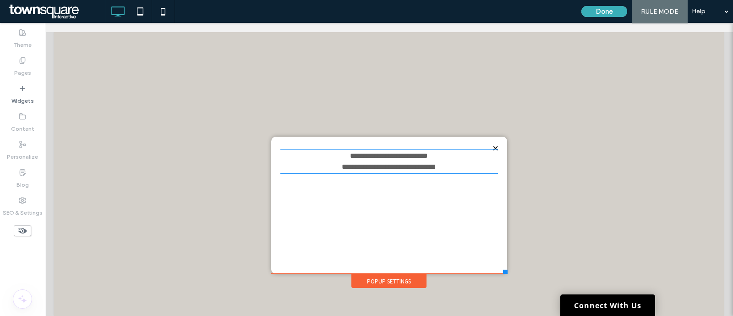
type input "******"
type input "**"
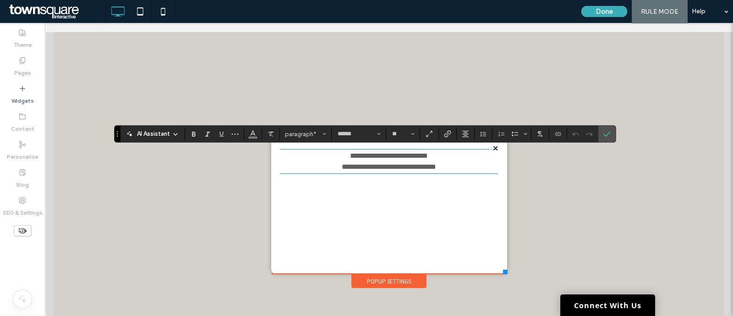
click at [454, 202] on div "**********" at bounding box center [389, 205] width 218 height 119
click at [456, 200] on div "**********" at bounding box center [389, 205] width 218 height 119
click at [397, 152] on span "**********" at bounding box center [389, 155] width 78 height 7
click at [399, 155] on span "**********" at bounding box center [389, 155] width 78 height 7
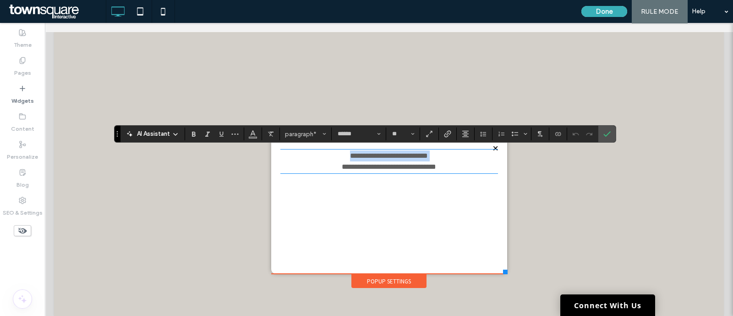
click at [399, 155] on span "**********" at bounding box center [389, 155] width 78 height 7
click at [605, 137] on span "Confirm" at bounding box center [606, 134] width 4 height 16
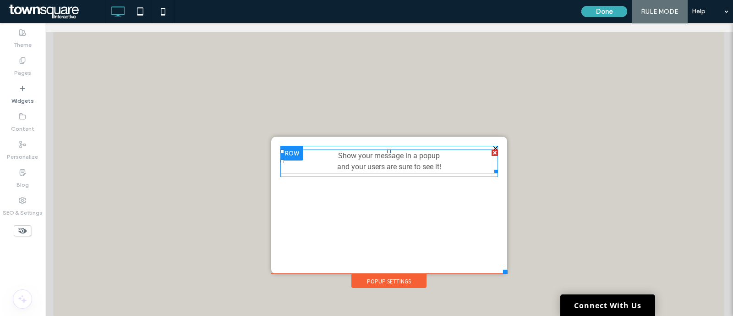
click at [492, 151] on div at bounding box center [495, 152] width 6 height 6
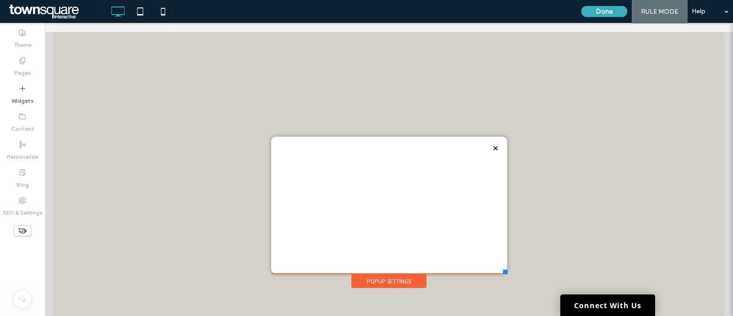
click at [445, 172] on div "Click To Paste" at bounding box center [389, 205] width 218 height 119
click at [1, 82] on div "Widgets" at bounding box center [22, 95] width 45 height 28
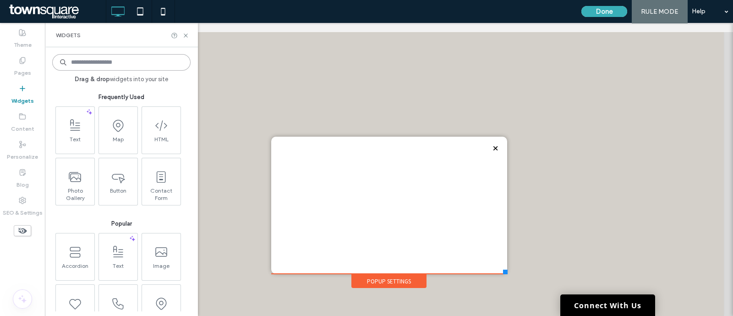
click at [90, 63] on input at bounding box center [121, 62] width 138 height 16
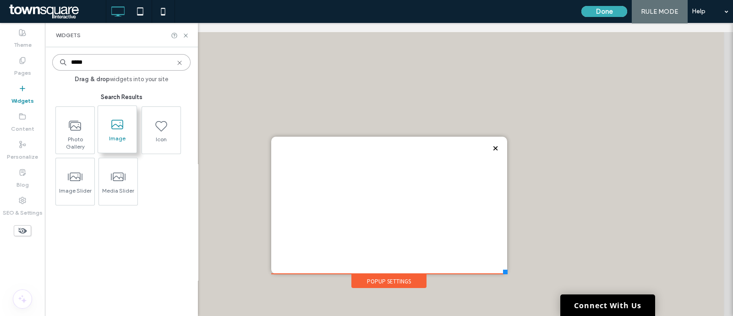
type input "*****"
click at [113, 132] on span at bounding box center [117, 124] width 38 height 21
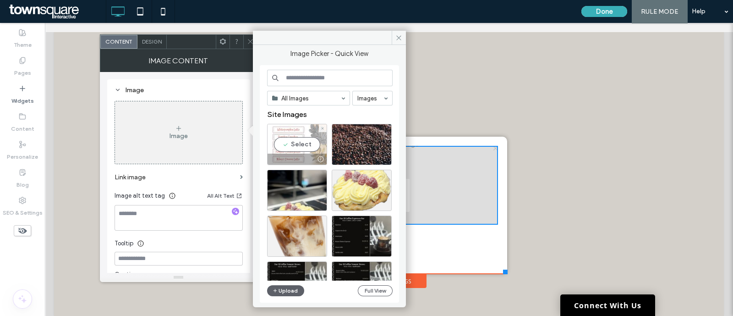
click at [298, 140] on div "Select" at bounding box center [297, 144] width 60 height 41
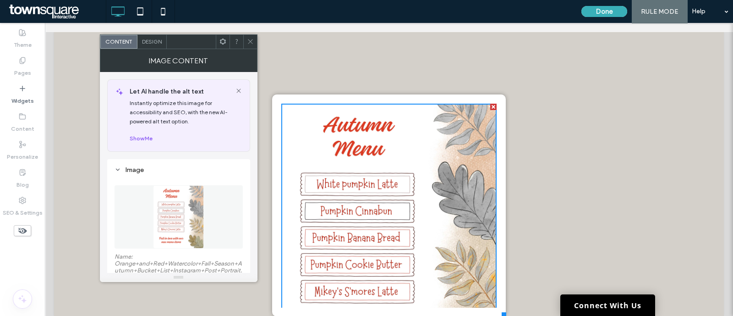
drag, startPoint x: 502, startPoint y: 272, endPoint x: 501, endPoint y: 316, distance: 44.5
click at [501, 315] on html "**********" at bounding box center [389, 174] width 688 height 302
click at [148, 45] on div "Design" at bounding box center [151, 42] width 29 height 14
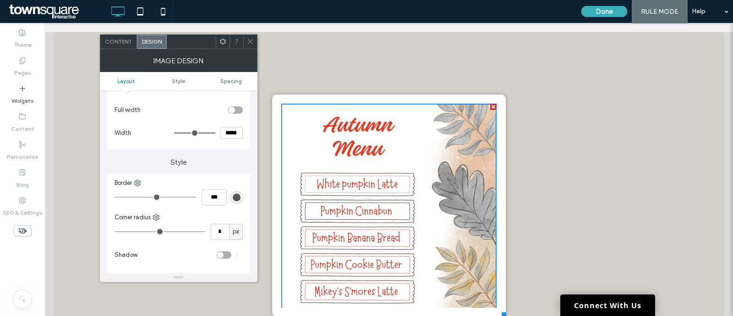
scroll to position [170, 0]
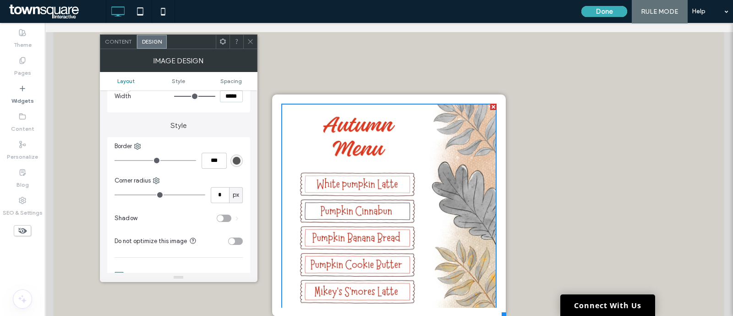
click at [235, 169] on div "Border *** Corner radius * px Shadow Do not optimize this image Hover effect fo…" at bounding box center [178, 244] width 143 height 215
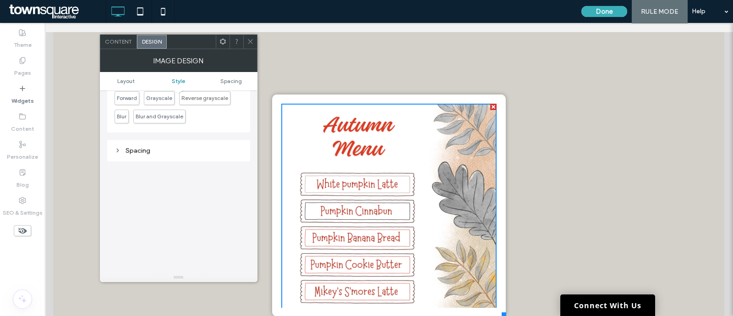
scroll to position [389, 0]
click at [126, 79] on span "Layout" at bounding box center [125, 80] width 17 height 7
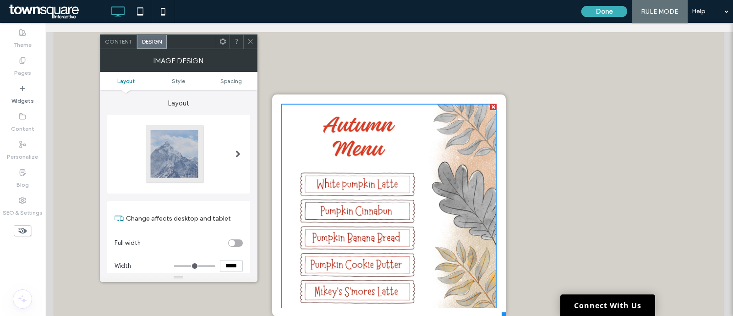
scroll to position [0, 0]
click at [490, 126] on div "Click To Paste" at bounding box center [389, 205] width 234 height 222
click at [172, 82] on span "Style" at bounding box center [178, 80] width 13 height 7
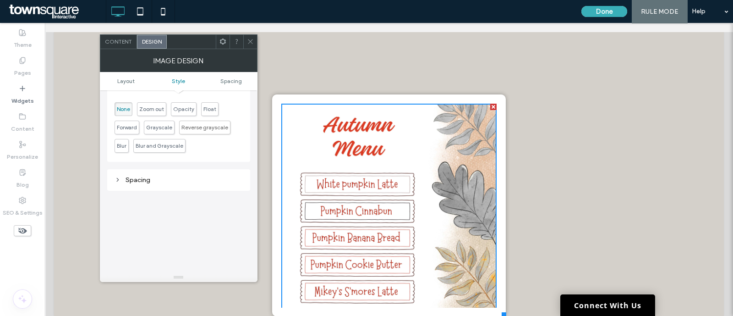
scroll to position [359, 0]
click at [272, 139] on div "Click To Paste" at bounding box center [389, 205] width 234 height 222
click at [298, 175] on img at bounding box center [388, 238] width 215 height 269
click at [493, 151] on div "Click To Paste" at bounding box center [389, 205] width 234 height 222
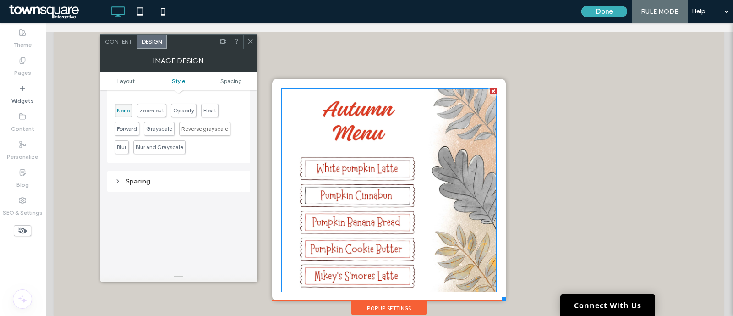
click at [385, 307] on div "Popup Settings" at bounding box center [389, 308] width 75 height 14
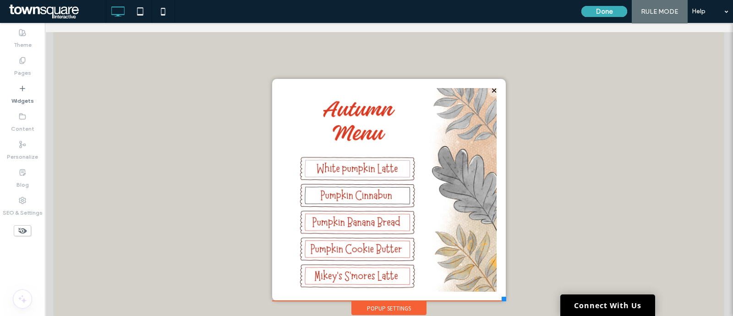
click at [385, 307] on div "Popup Settings" at bounding box center [389, 308] width 75 height 14
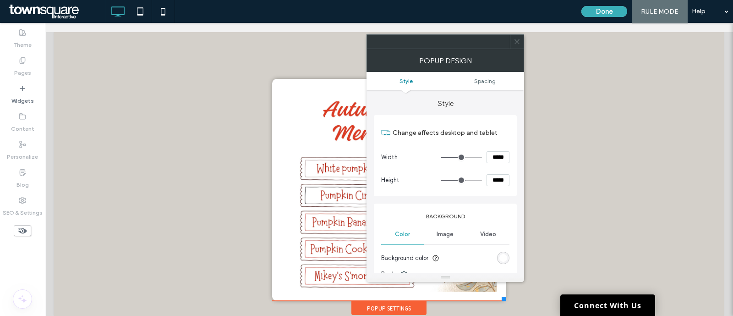
scroll to position [57, 0]
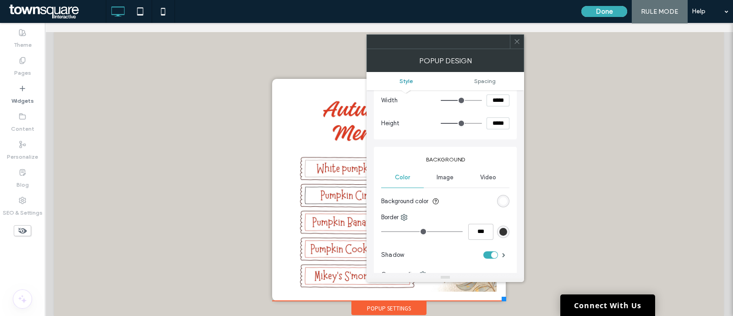
click at [500, 205] on div "rgb(255, 255, 255)" at bounding box center [503, 201] width 12 height 12
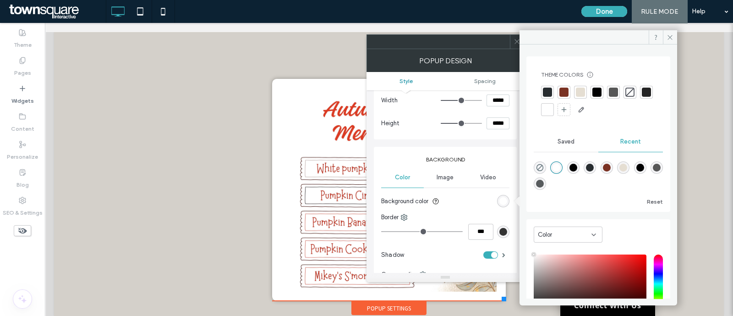
click at [564, 91] on div at bounding box center [564, 92] width 9 height 9
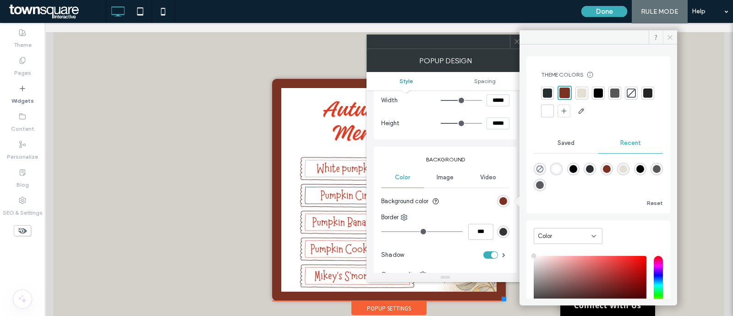
click at [671, 35] on icon at bounding box center [670, 37] width 7 height 7
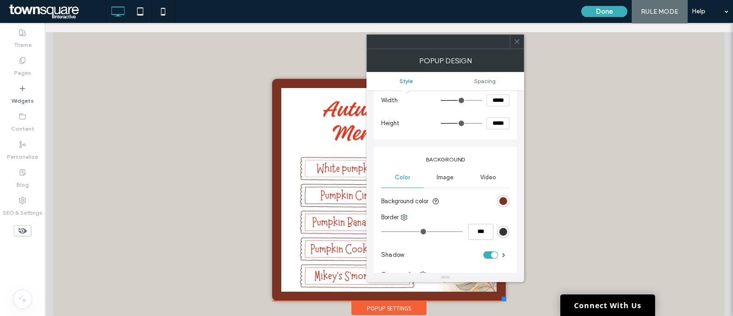
click at [517, 38] on icon at bounding box center [517, 41] width 7 height 7
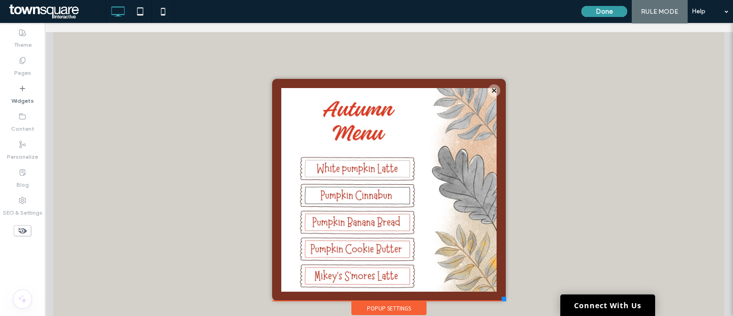
click at [602, 12] on button "Done" at bounding box center [605, 11] width 46 height 11
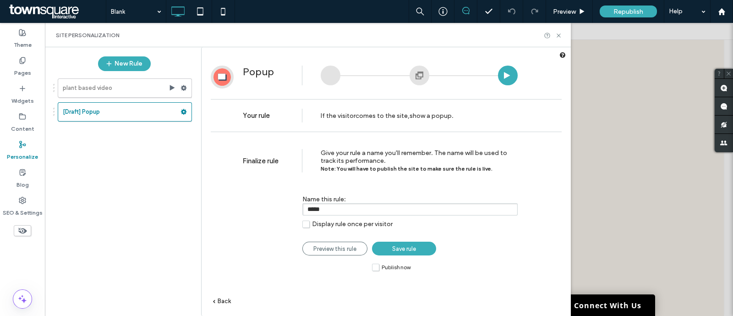
click at [302, 225] on label "Display rule once per visitor" at bounding box center [347, 224] width 90 height 8
click at [377, 268] on label "Publish now" at bounding box center [391, 267] width 38 height 8
click at [301, 223] on div "Name this rule: ***** Display rule once per visitor Preview this rule Save rule…" at bounding box center [380, 206] width 275 height 51
click at [305, 223] on label "Display rule once per visitor" at bounding box center [347, 224] width 90 height 8
click at [416, 246] on span "Save rule" at bounding box center [404, 248] width 24 height 7
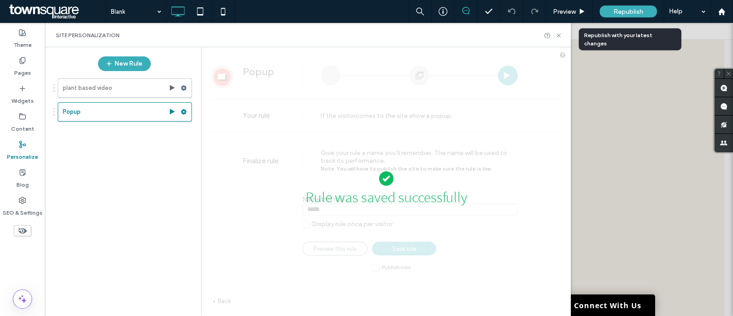
click at [613, 5] on div "Republish" at bounding box center [628, 11] width 57 height 12
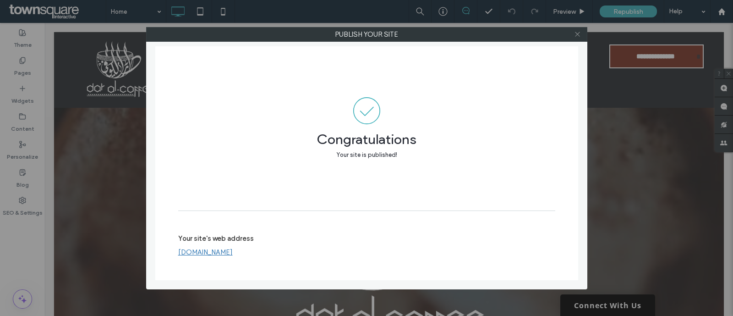
click at [577, 31] on icon at bounding box center [577, 34] width 7 height 7
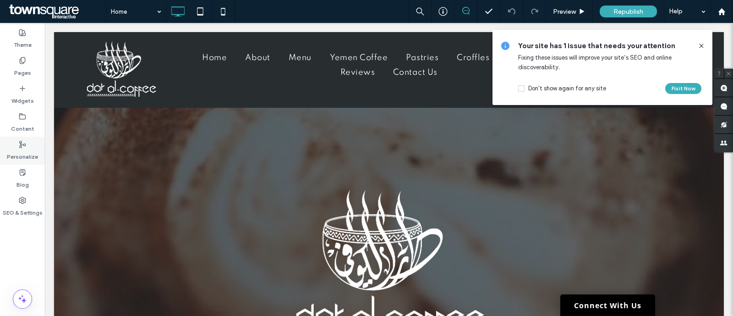
click at [21, 148] on label "Personalize" at bounding box center [22, 154] width 31 height 13
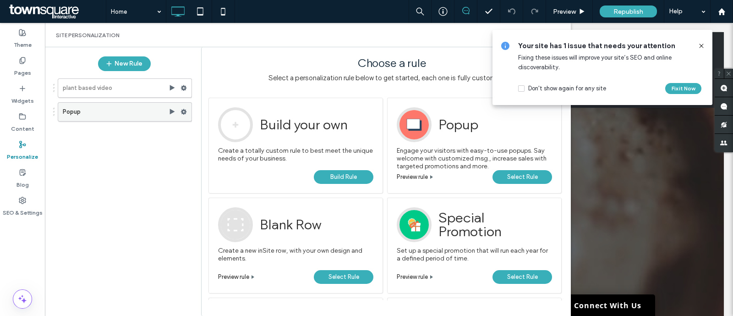
click at [104, 107] on label "Popup" at bounding box center [116, 112] width 106 height 18
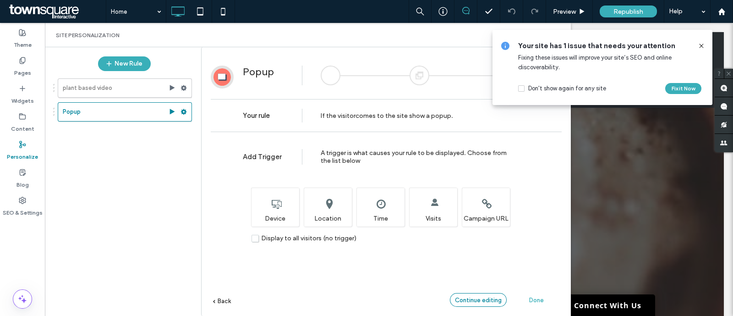
click at [482, 299] on span "Continue editing" at bounding box center [478, 300] width 47 height 7
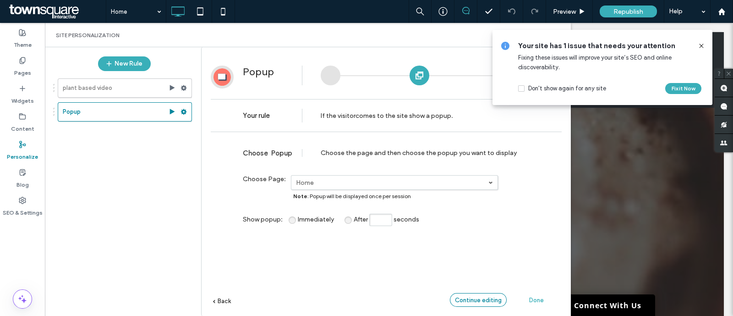
click at [482, 299] on span "Continue editing" at bounding box center [478, 300] width 47 height 7
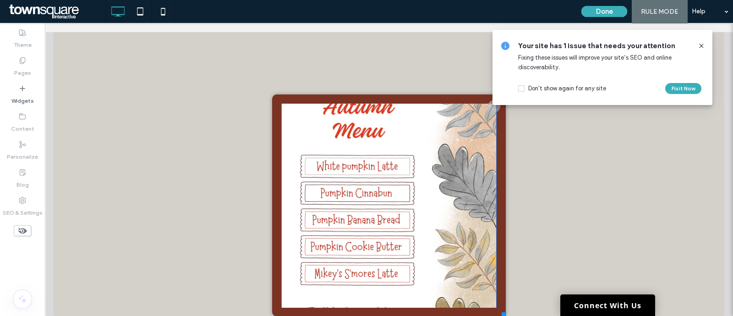
scroll to position [22, 0]
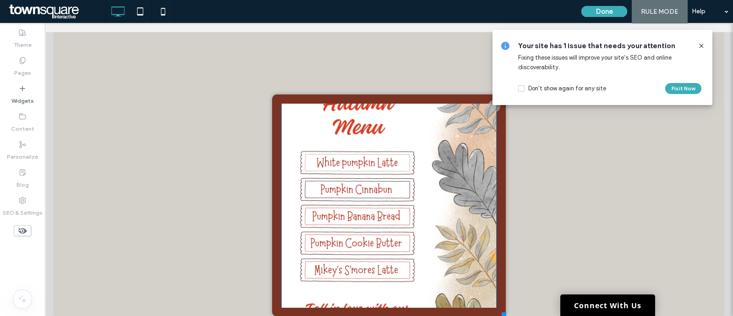
click at [411, 158] on img at bounding box center [388, 216] width 215 height 269
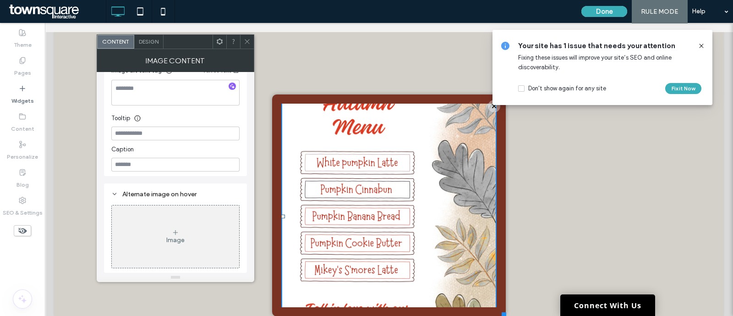
scroll to position [0, 0]
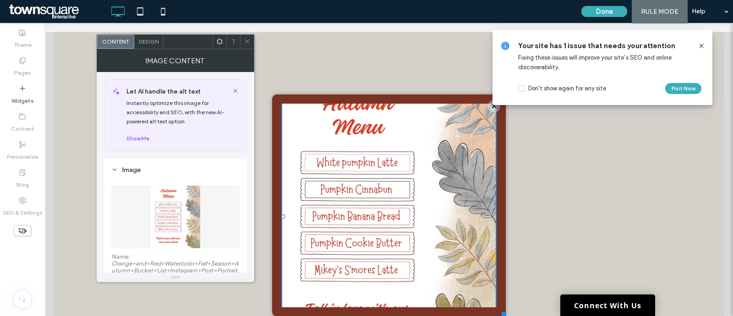
click at [147, 40] on span "Design" at bounding box center [149, 41] width 20 height 7
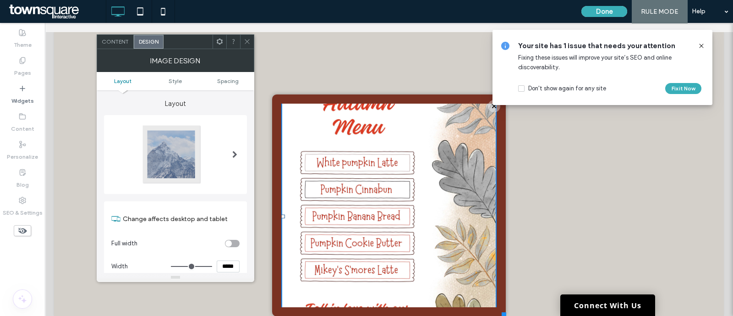
click at [286, 95] on div "Click To Paste" at bounding box center [389, 205] width 234 height 222
click at [247, 41] on use at bounding box center [247, 41] width 5 height 5
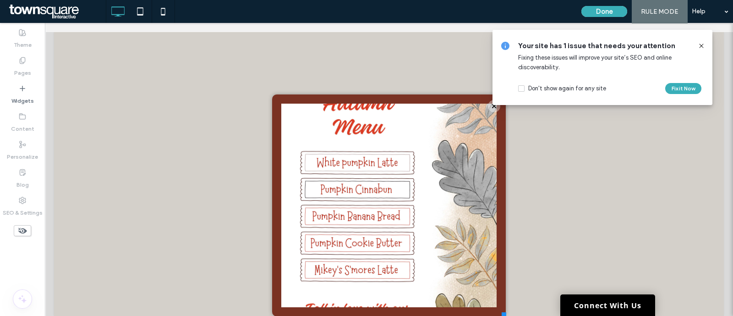
click at [272, 98] on div "Click To Paste" at bounding box center [389, 205] width 234 height 222
click at [700, 49] on icon at bounding box center [701, 45] width 7 height 7
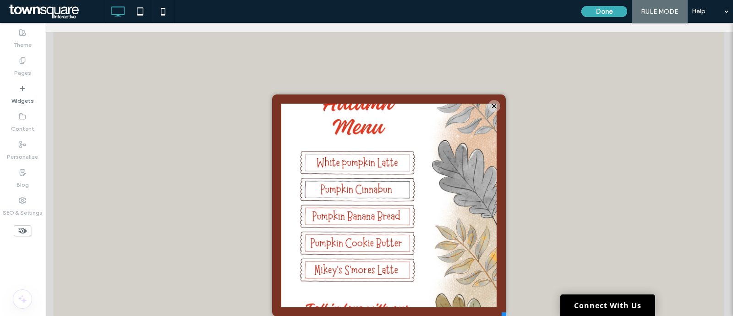
click at [495, 170] on div "Click To Paste" at bounding box center [389, 205] width 234 height 222
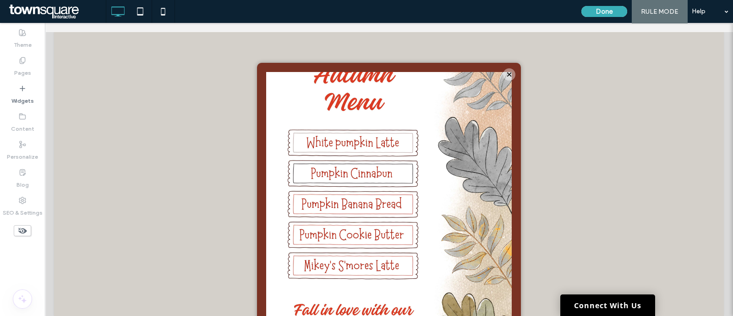
drag, startPoint x: 495, startPoint y: 297, endPoint x: 512, endPoint y: 332, distance: 38.9
click at [512, 315] on html "**********" at bounding box center [389, 174] width 688 height 302
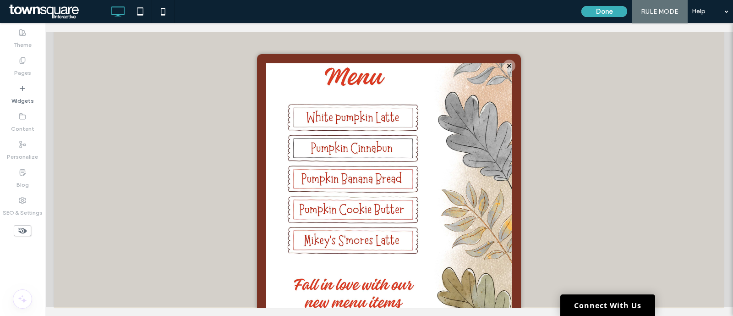
scroll to position [9, 0]
drag, startPoint x: 712, startPoint y: 244, endPoint x: 709, endPoint y: 301, distance: 57.4
click at [709, 301] on div at bounding box center [389, 160] width 688 height 293
drag, startPoint x: 712, startPoint y: 238, endPoint x: 706, endPoint y: 291, distance: 54.0
click at [706, 291] on div at bounding box center [389, 160] width 688 height 293
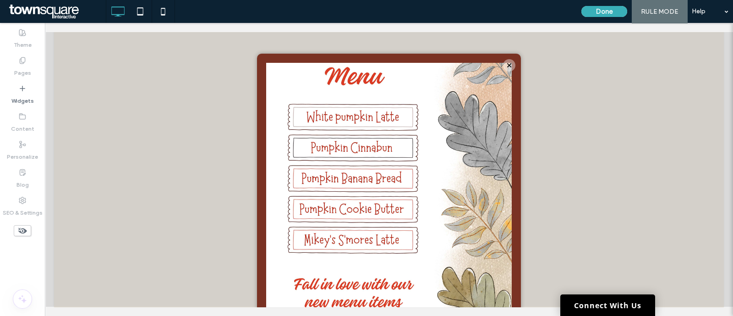
click at [509, 82] on div "Click To Paste" at bounding box center [389, 196] width 264 height 285
click at [266, 67] on img at bounding box center [389, 179] width 246 height 308
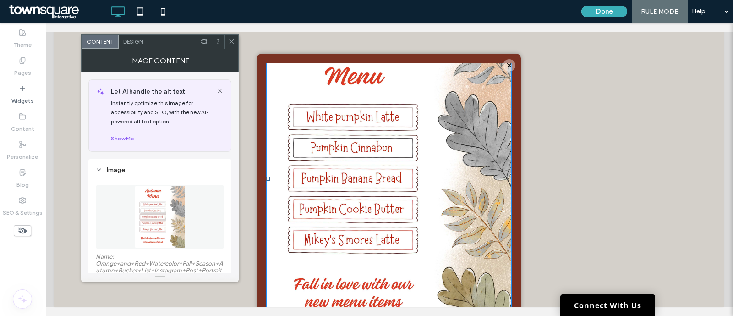
click at [257, 62] on div "Click To Paste" at bounding box center [389, 196] width 264 height 285
click at [257, 63] on div "Click To Paste" at bounding box center [389, 196] width 264 height 285
click at [417, 130] on img at bounding box center [389, 179] width 246 height 308
click at [507, 130] on div "Click To Paste" at bounding box center [389, 196] width 264 height 285
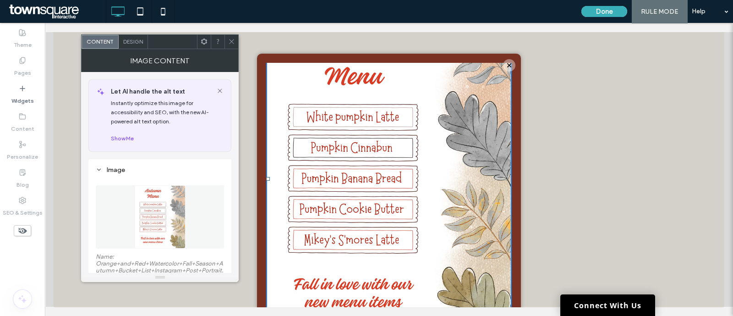
drag, startPoint x: 509, startPoint y: 54, endPoint x: 499, endPoint y: 67, distance: 16.4
click at [499, 67] on div "Click To Paste" at bounding box center [389, 196] width 264 height 285
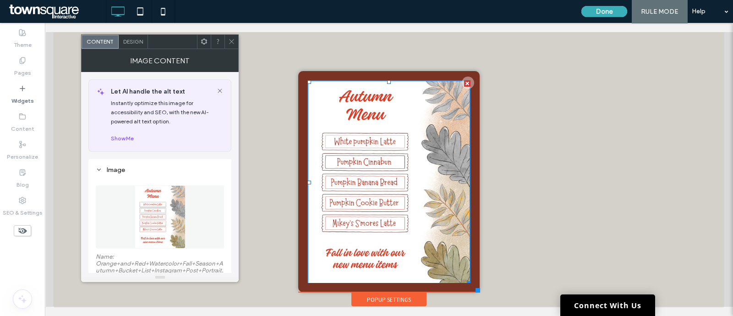
scroll to position [16, 0]
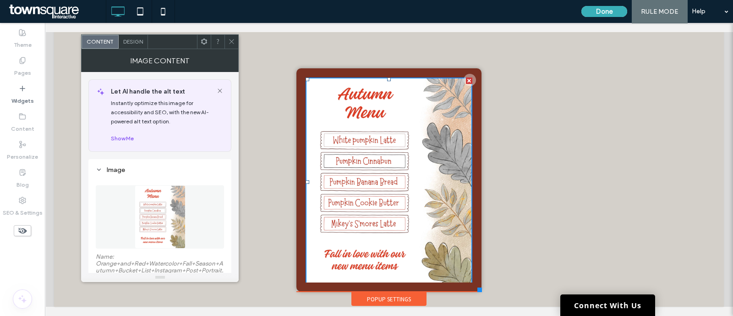
drag, startPoint x: 510, startPoint y: 287, endPoint x: 473, endPoint y: 258, distance: 47.0
click at [473, 258] on div "**********" at bounding box center [389, 149] width 190 height 316
click at [587, 10] on button "Done" at bounding box center [605, 11] width 46 height 11
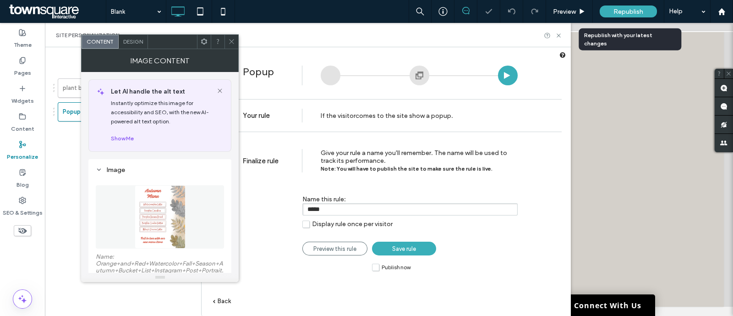
click at [612, 12] on div "Republish" at bounding box center [628, 11] width 57 height 12
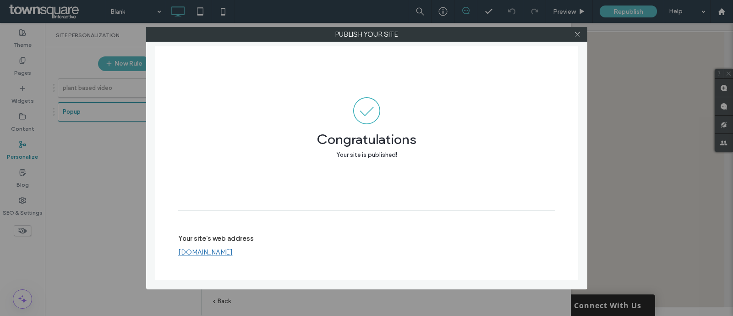
click at [572, 37] on div at bounding box center [578, 34] width 14 height 14
click at [578, 37] on icon at bounding box center [577, 34] width 7 height 7
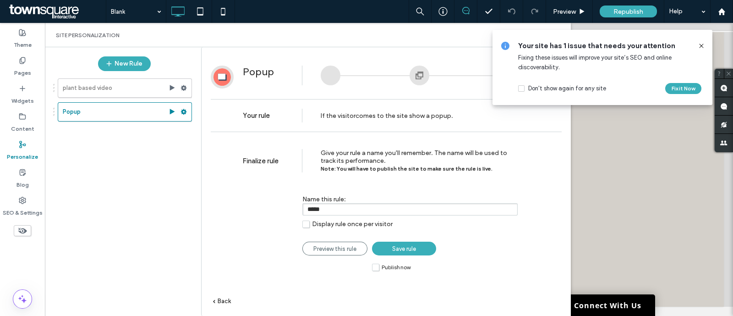
click at [704, 47] on use at bounding box center [701, 46] width 4 height 4
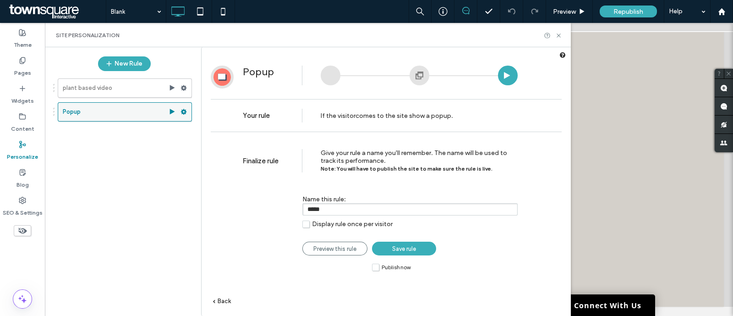
click at [110, 110] on label "Popup" at bounding box center [116, 112] width 106 height 18
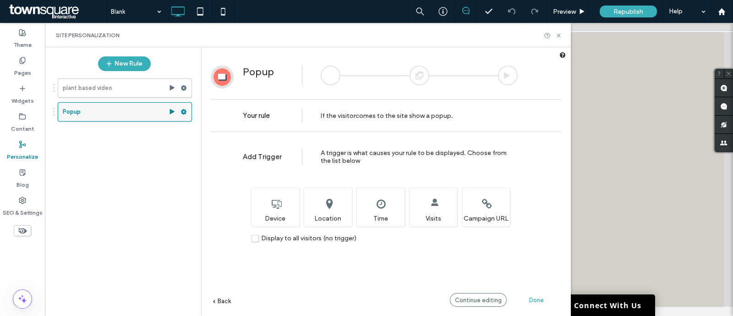
click at [110, 110] on label "Popup" at bounding box center [116, 112] width 106 height 18
click at [465, 301] on span "Continue editing" at bounding box center [478, 300] width 47 height 7
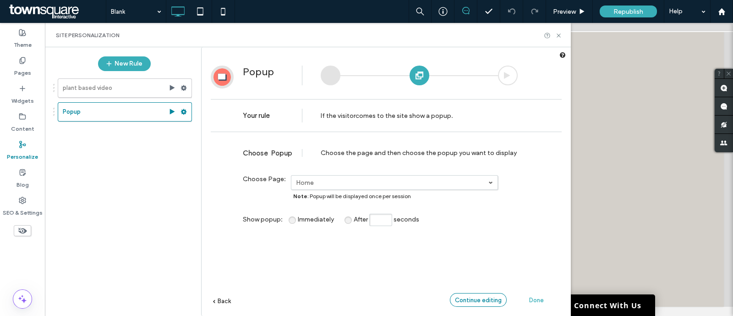
click at [465, 301] on span "Continue editing" at bounding box center [478, 300] width 47 height 7
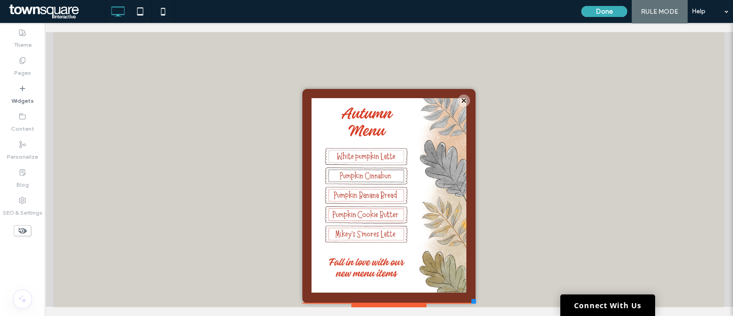
scroll to position [0, 0]
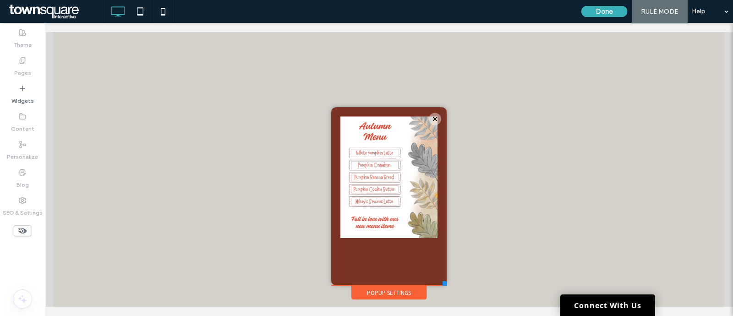
drag, startPoint x: 471, startPoint y: 304, endPoint x: 438, endPoint y: 285, distance: 37.6
click at [443, 285] on div at bounding box center [445, 283] width 5 height 5
click at [590, 14] on button "Done" at bounding box center [605, 11] width 46 height 11
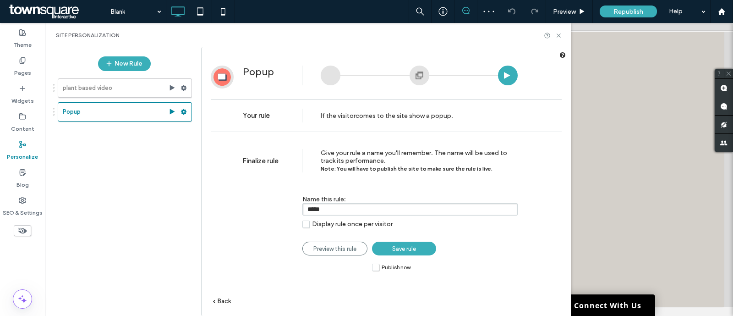
click at [418, 247] on link "Save rule" at bounding box center [404, 249] width 64 height 14
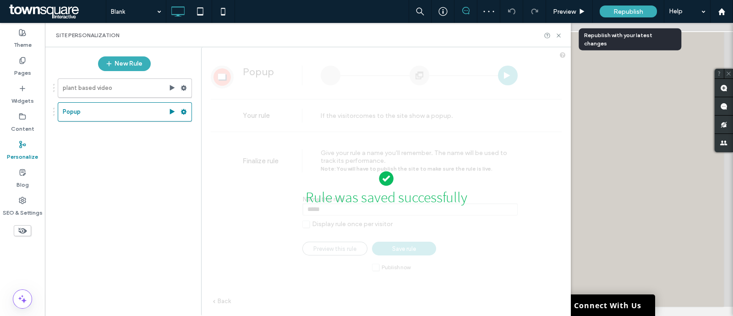
click at [621, 14] on span "Republish" at bounding box center [629, 12] width 30 height 8
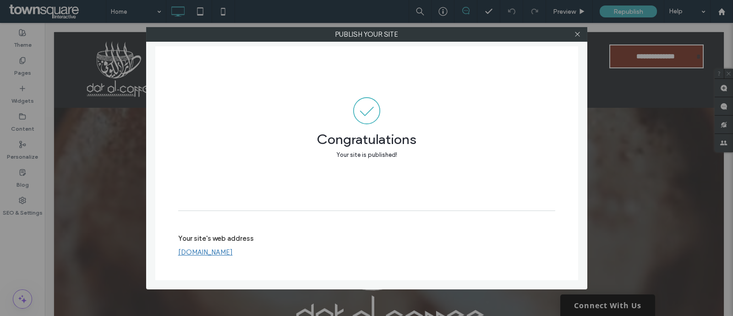
click at [617, 149] on div "Publish your site Congratulations Your site is published! Your site's web addre…" at bounding box center [366, 158] width 733 height 316
click at [641, 167] on div "Publish your site Congratulations Your site is published! Your site's web addre…" at bounding box center [366, 158] width 733 height 316
click at [574, 27] on span at bounding box center [577, 34] width 7 height 14
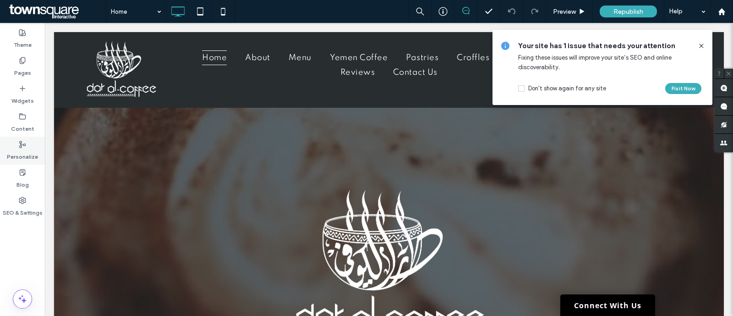
click at [17, 152] on label "Personalize" at bounding box center [22, 154] width 31 height 13
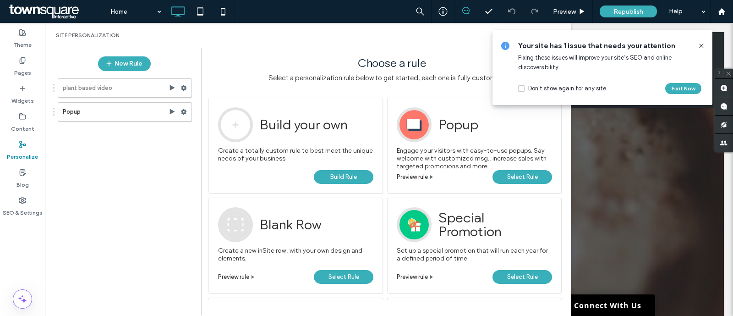
click at [512, 181] on span "Select Rule" at bounding box center [522, 177] width 31 height 14
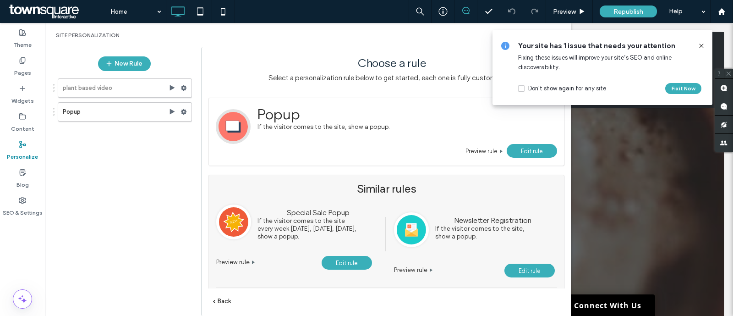
click at [703, 44] on use at bounding box center [701, 46] width 4 height 4
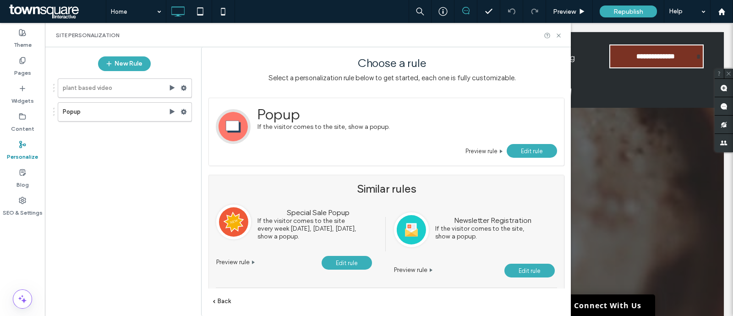
scroll to position [37, 0]
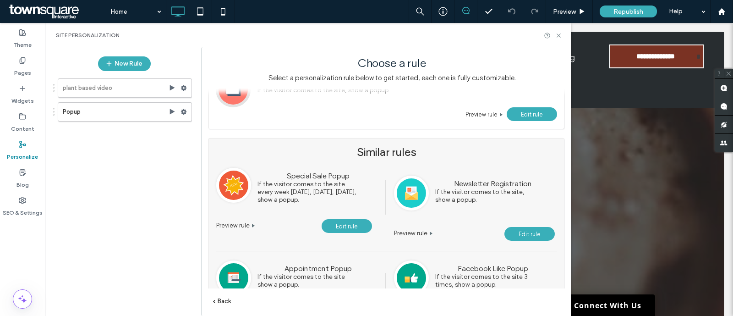
click at [537, 115] on span "Edit rule" at bounding box center [532, 114] width 22 height 7
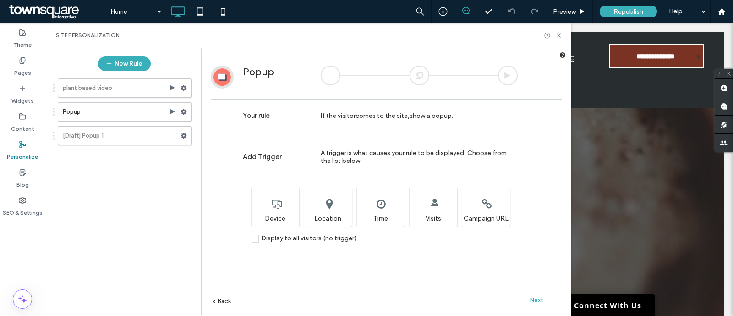
click at [535, 301] on span "Next" at bounding box center [536, 300] width 13 height 7
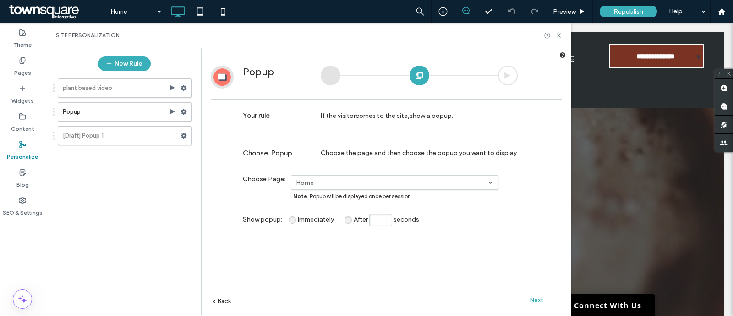
click at [539, 297] on span "Next" at bounding box center [536, 300] width 13 height 7
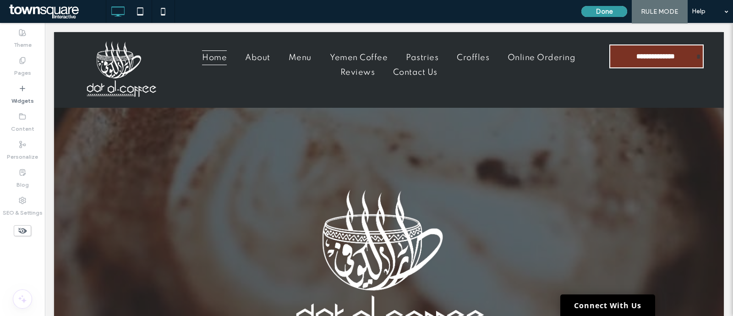
click at [612, 12] on button "Done" at bounding box center [605, 11] width 46 height 11
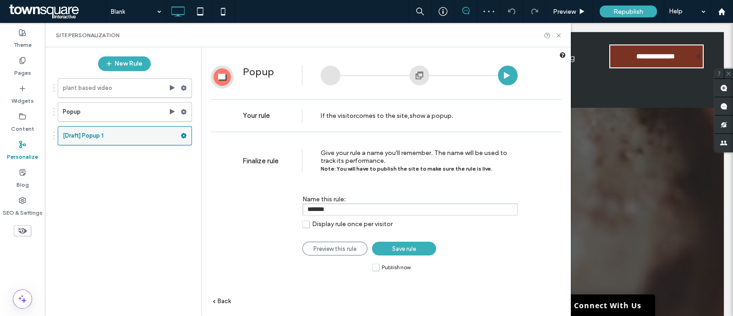
click at [183, 136] on use at bounding box center [184, 135] width 6 height 5
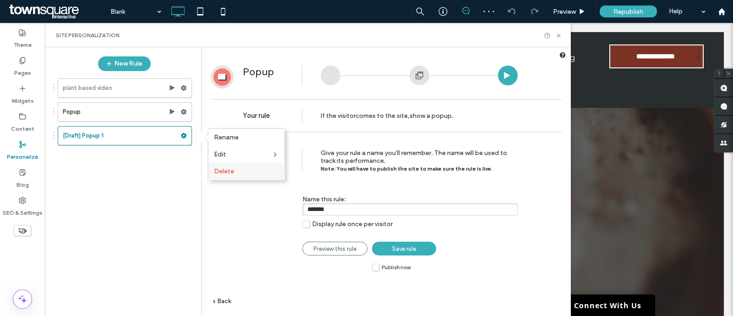
click at [215, 170] on span "Delete" at bounding box center [224, 171] width 20 height 8
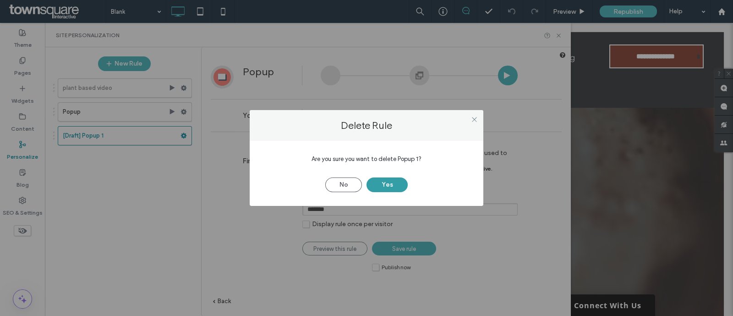
click at [379, 181] on button "Yes" at bounding box center [387, 184] width 41 height 15
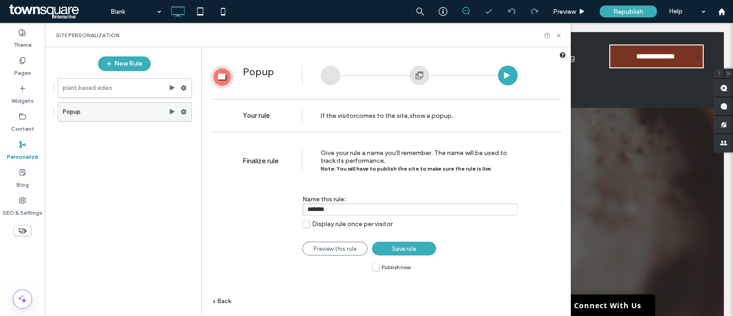
click at [153, 113] on label "Popup" at bounding box center [116, 112] width 106 height 18
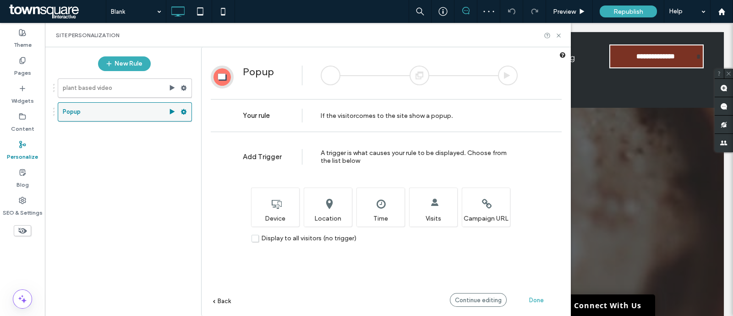
click at [186, 110] on icon at bounding box center [184, 112] width 6 height 6
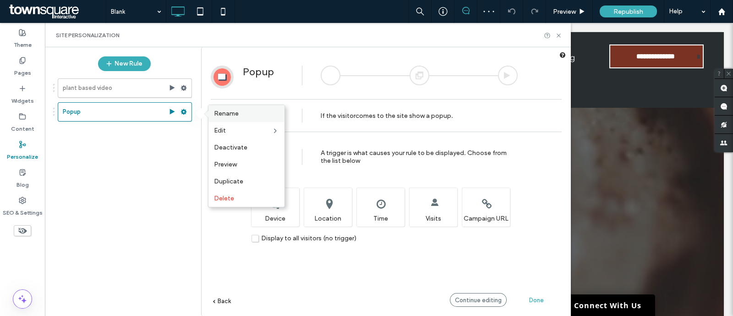
click at [217, 111] on span "Rename" at bounding box center [226, 114] width 25 height 8
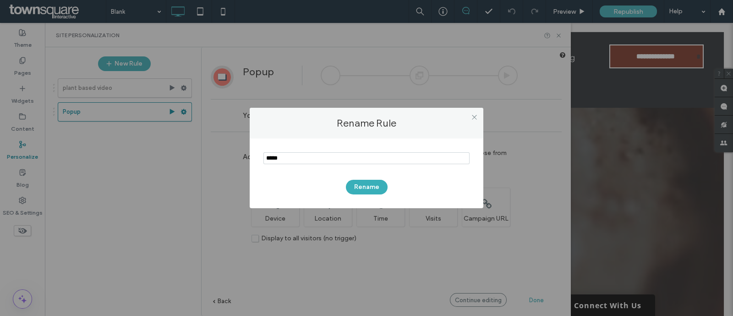
click at [282, 153] on input "notEmpty" at bounding box center [367, 158] width 206 height 12
type input "******"
click at [360, 187] on button "Rename" at bounding box center [367, 187] width 42 height 15
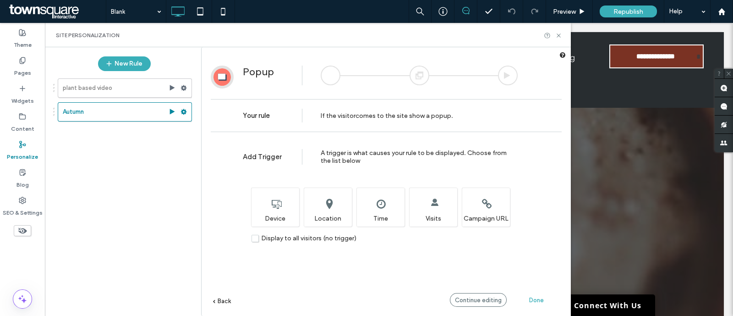
click at [560, 126] on div "Your rule If the visitor comes to the site show a popup ." at bounding box center [386, 115] width 351 height 33
click at [478, 300] on span "Continue editing" at bounding box center [478, 300] width 47 height 7
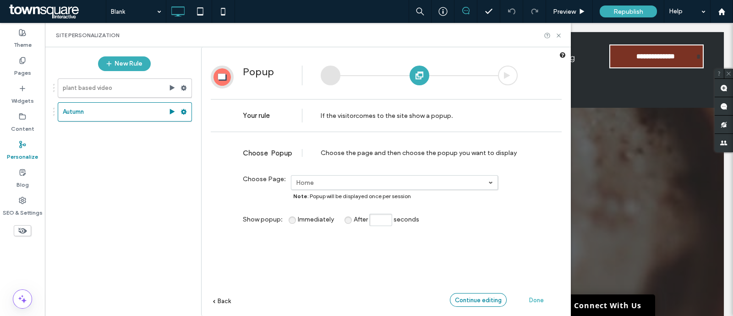
click at [472, 298] on span "Continue editing" at bounding box center [478, 300] width 47 height 7
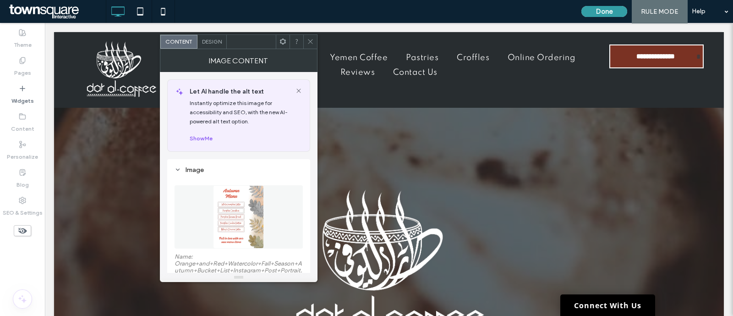
click at [612, 8] on button "Done" at bounding box center [605, 11] width 46 height 11
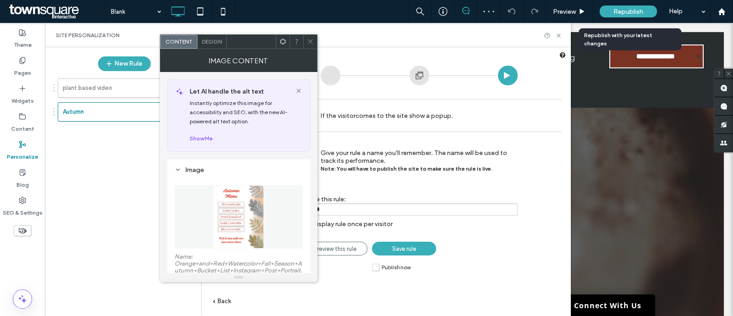
click at [612, 8] on div "Republish" at bounding box center [628, 11] width 57 height 12
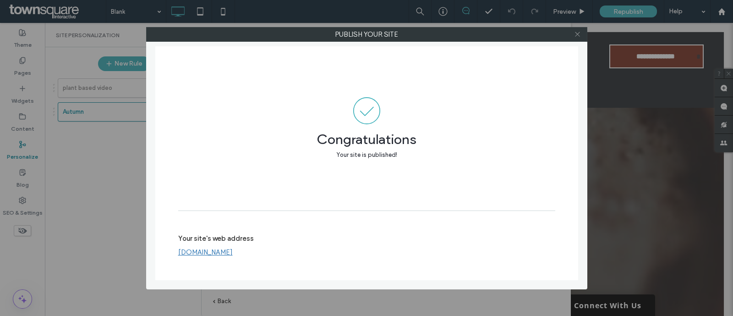
click at [578, 33] on icon at bounding box center [577, 34] width 7 height 7
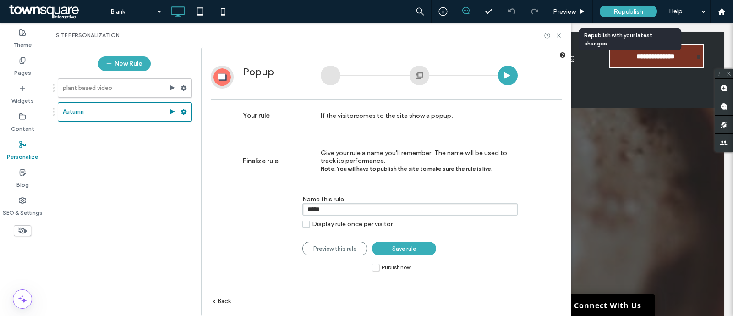
click at [625, 9] on span "Republish" at bounding box center [629, 12] width 30 height 8
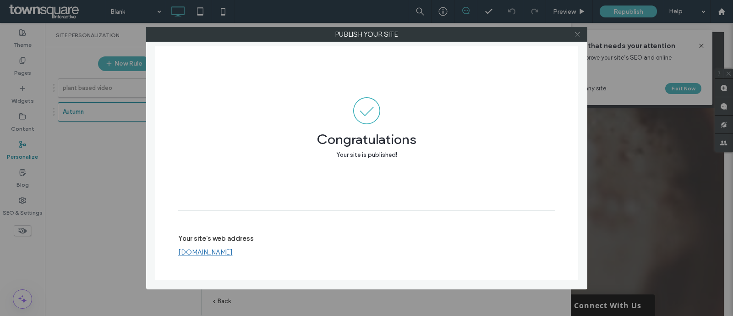
click at [576, 34] on icon at bounding box center [577, 34] width 7 height 7
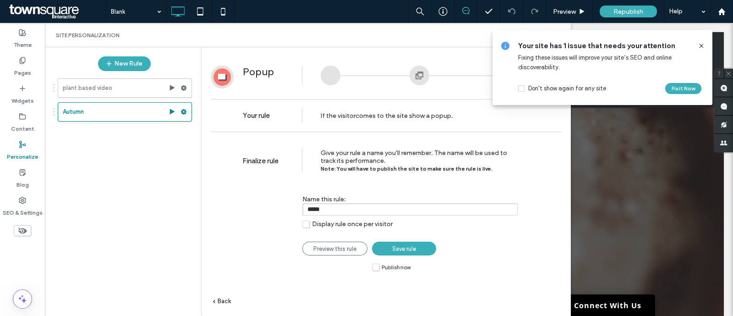
click at [222, 299] on span "Back" at bounding box center [224, 300] width 13 height 7
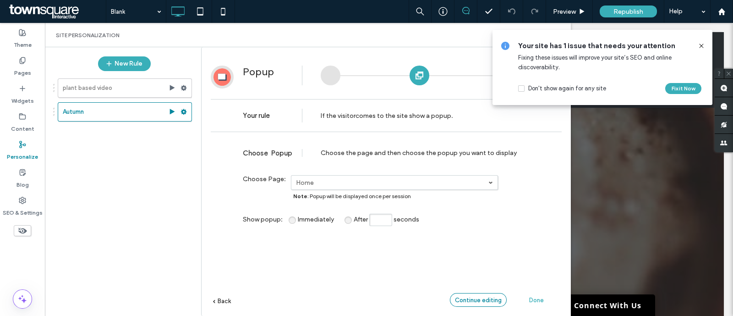
click at [469, 298] on span "Continue editing" at bounding box center [478, 300] width 47 height 7
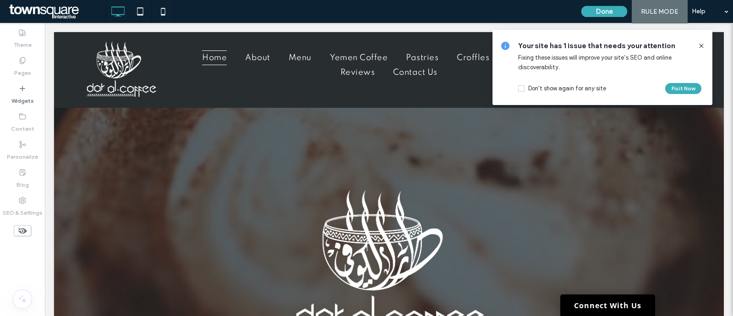
click at [704, 44] on icon at bounding box center [701, 45] width 7 height 7
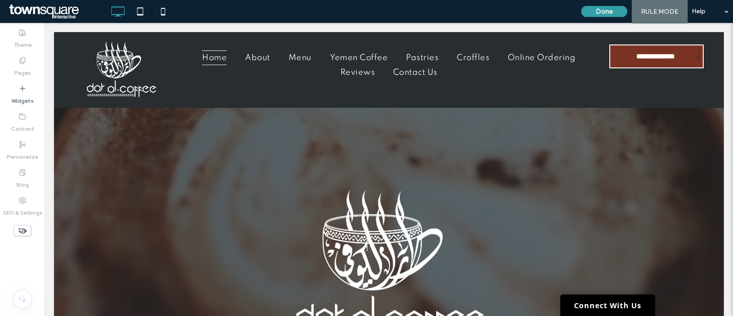
click at [612, 10] on button "Done" at bounding box center [605, 11] width 46 height 11
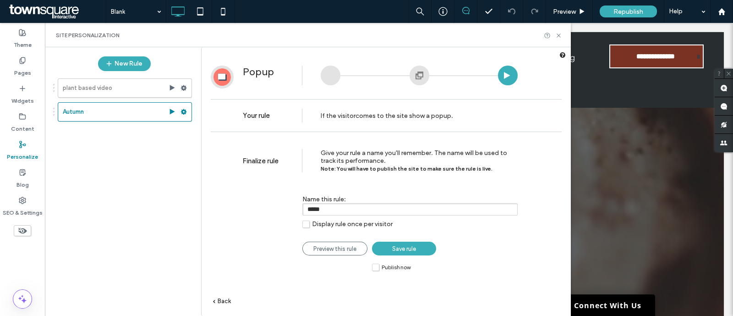
click at [414, 245] on span "Save rule" at bounding box center [404, 248] width 24 height 7
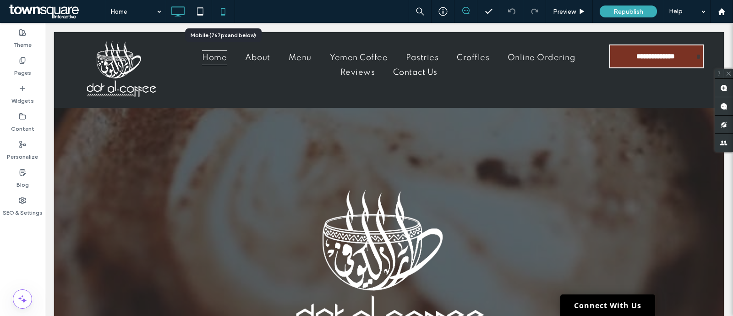
click at [226, 11] on icon at bounding box center [223, 11] width 18 height 18
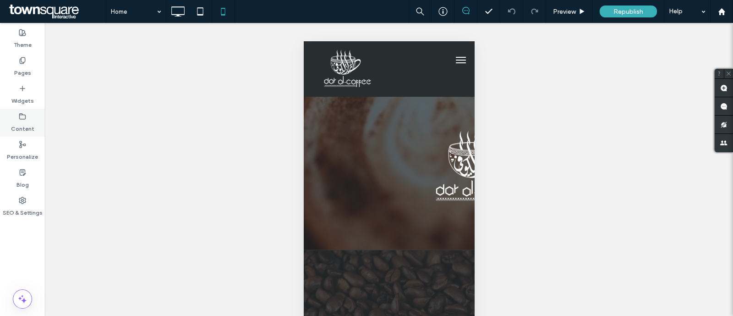
click at [27, 122] on label "Content" at bounding box center [22, 126] width 23 height 13
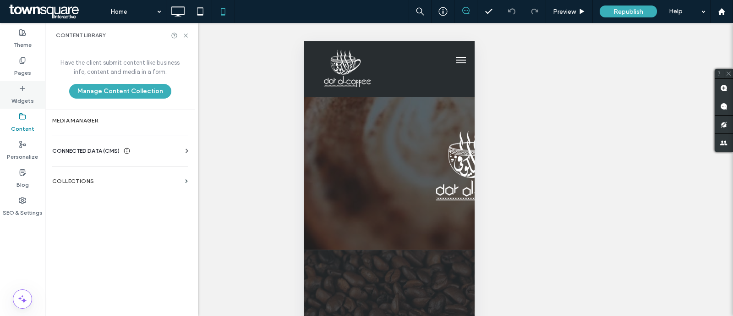
click at [24, 95] on label "Widgets" at bounding box center [22, 98] width 22 height 13
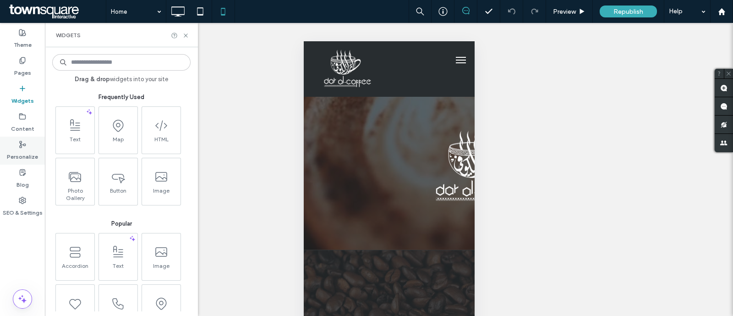
click at [21, 146] on use at bounding box center [23, 144] width 6 height 6
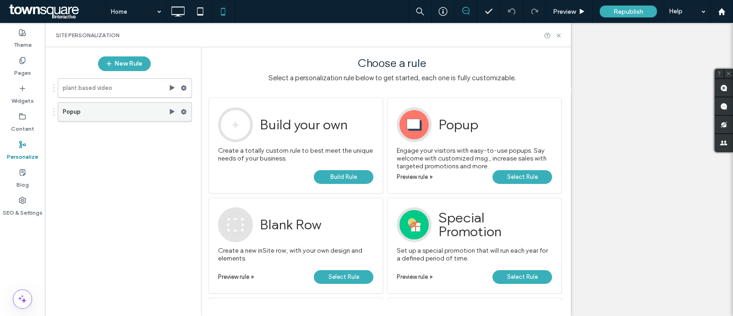
click at [110, 111] on label "Popup" at bounding box center [116, 112] width 106 height 18
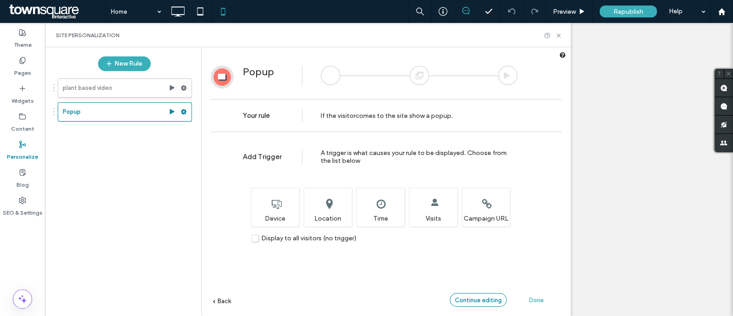
click at [491, 297] on span "Continue editing" at bounding box center [478, 300] width 47 height 7
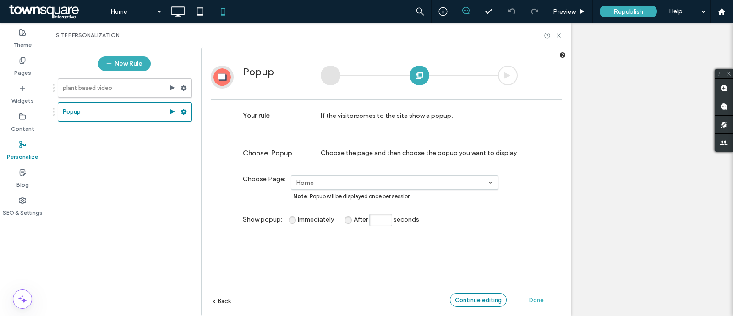
click at [491, 297] on span "Continue editing" at bounding box center [478, 300] width 47 height 7
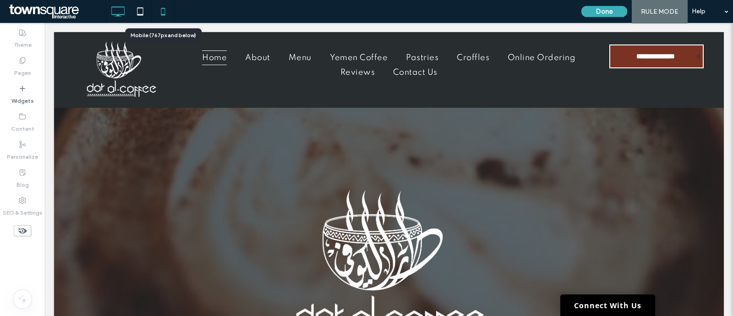
click at [160, 8] on icon at bounding box center [163, 11] width 18 height 18
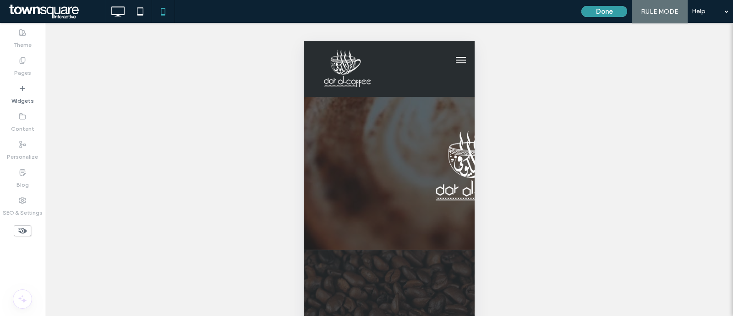
click at [598, 10] on button "Done" at bounding box center [605, 11] width 46 height 11
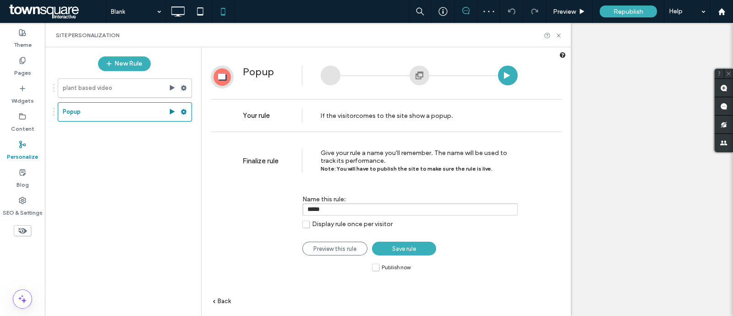
click at [396, 247] on span "Save rule" at bounding box center [404, 248] width 24 height 7
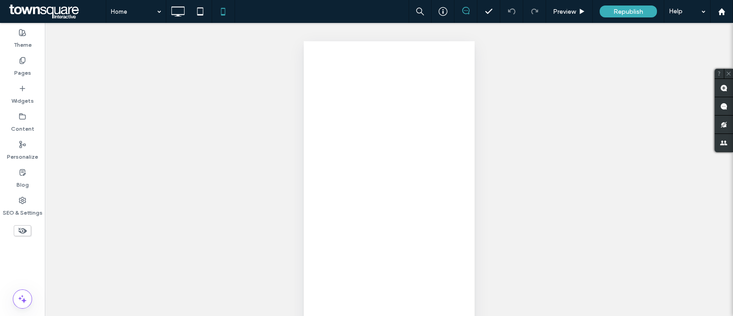
click at [615, 12] on div at bounding box center [366, 158] width 733 height 316
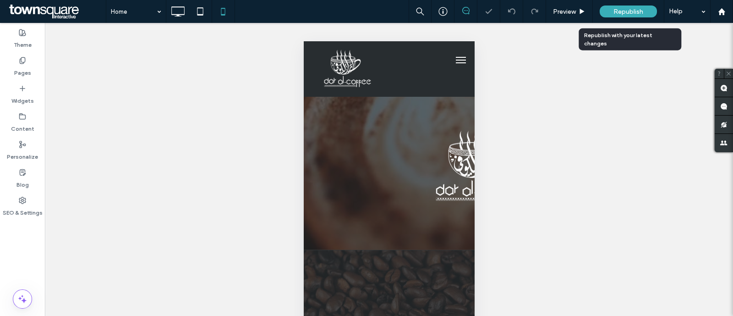
click at [622, 11] on span "Republish" at bounding box center [629, 12] width 30 height 8
